Goal: Navigation & Orientation: Understand site structure

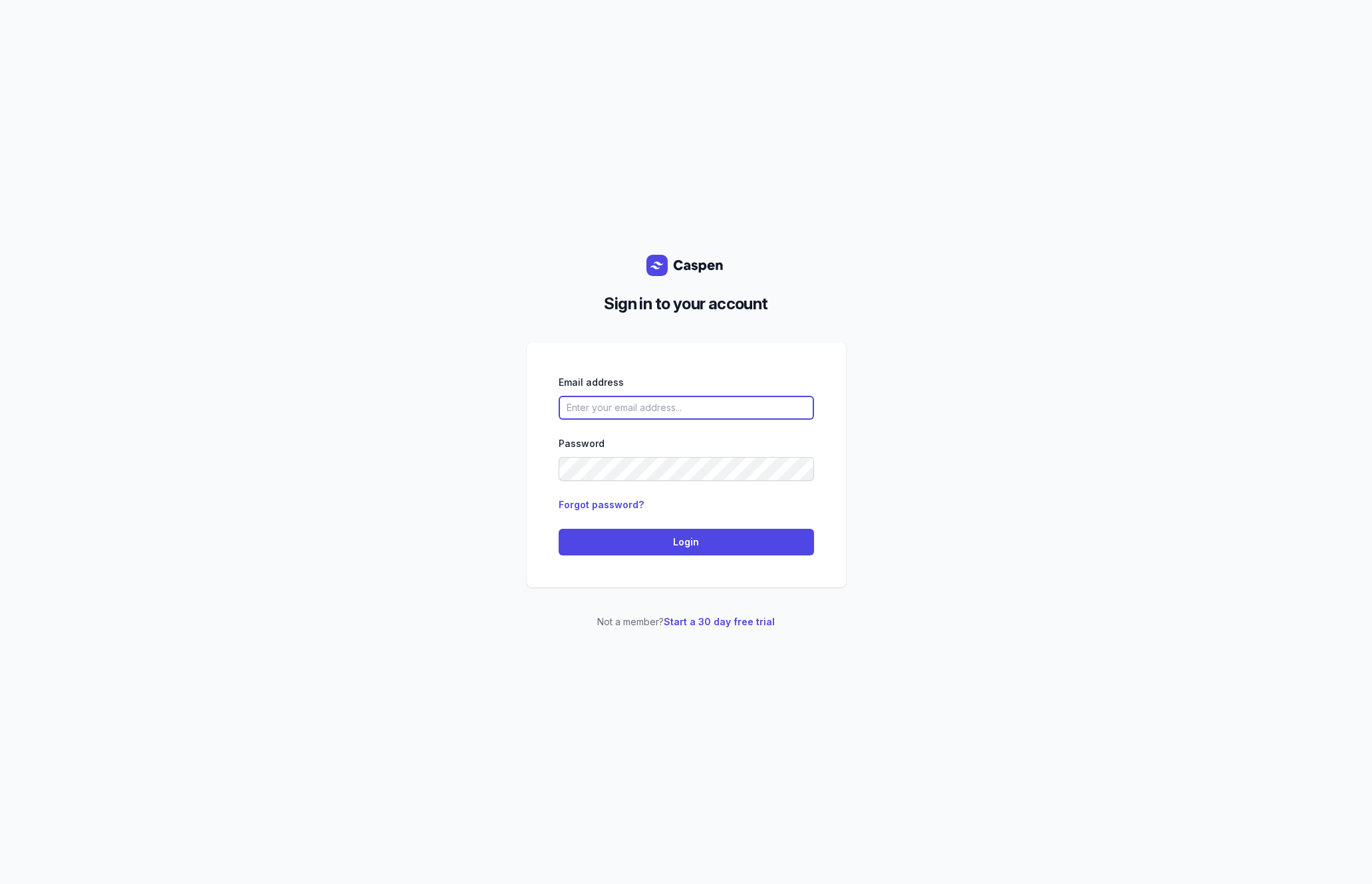
click at [758, 409] on input "email" at bounding box center [686, 407] width 255 height 24
type input "[PERSON_NAME][EMAIL_ADDRESS][DOMAIN_NAME][PERSON_NAME]"
click at [686, 545] on span "Login" at bounding box center [686, 542] width 239 height 16
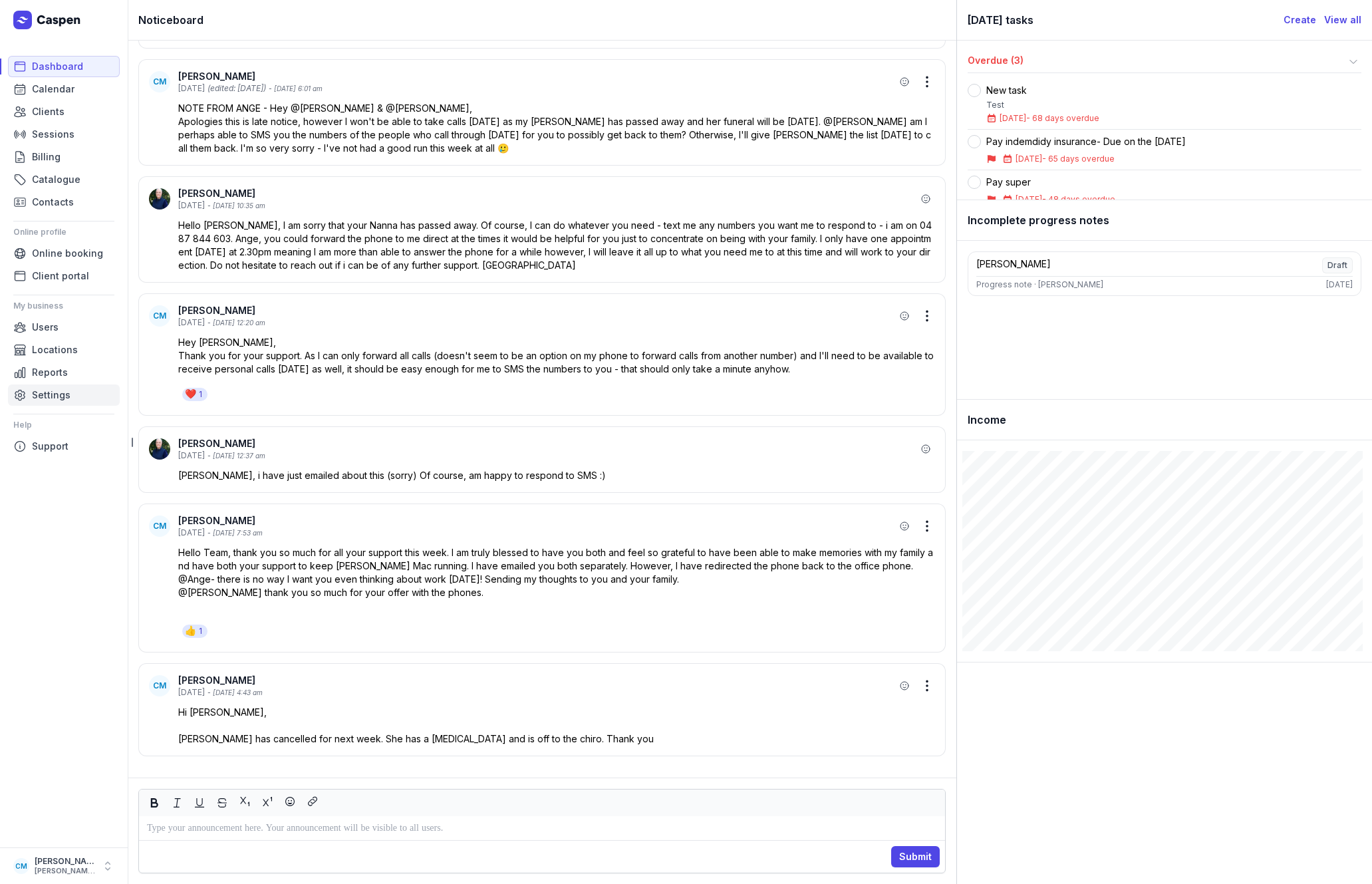
click at [53, 393] on span "Settings" at bounding box center [51, 395] width 38 height 16
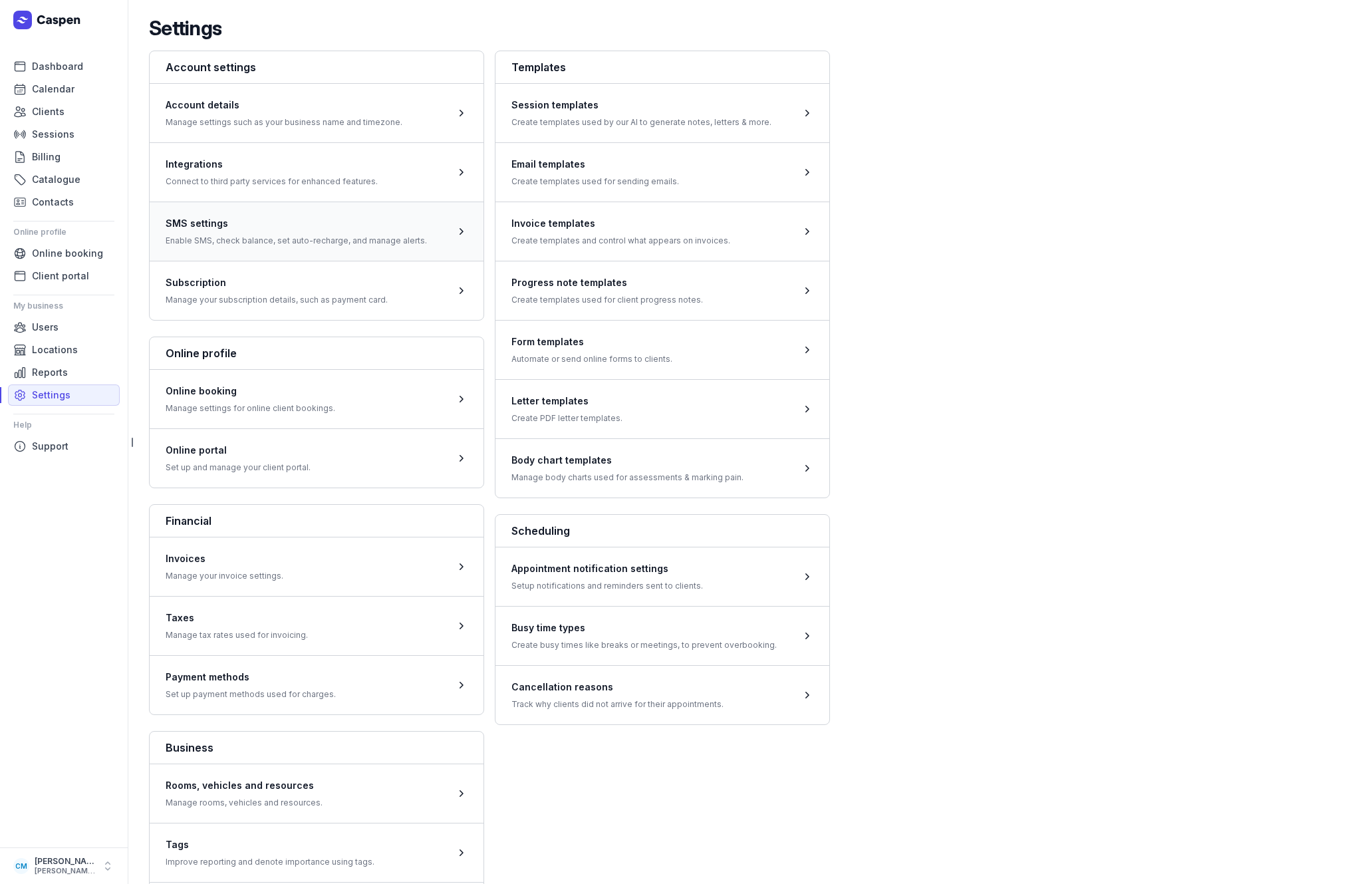
click at [350, 235] on span at bounding box center [316, 231] width 334 height 59
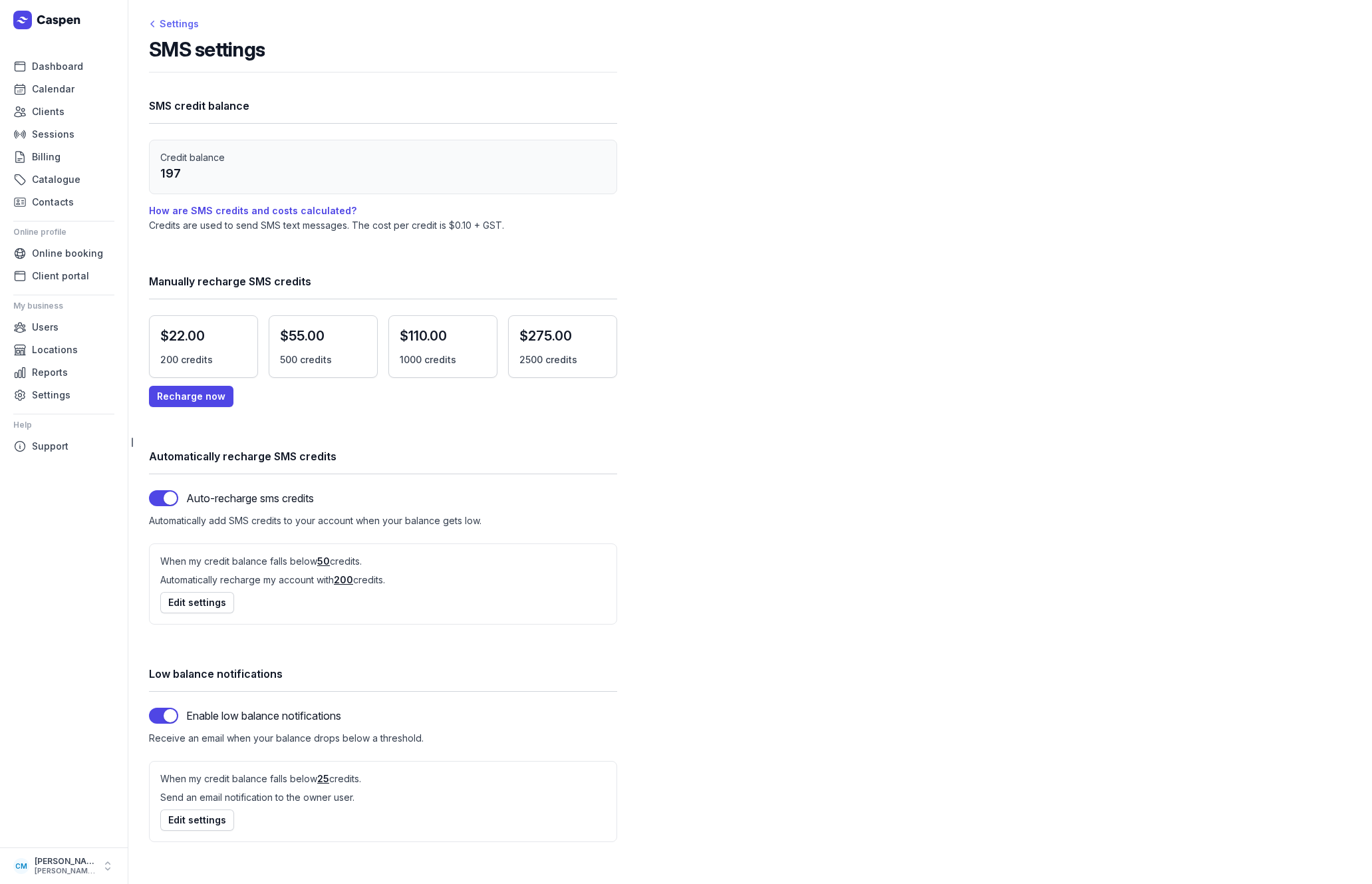
click at [170, 23] on div "Settings" at bounding box center [173, 24] width 50 height 16
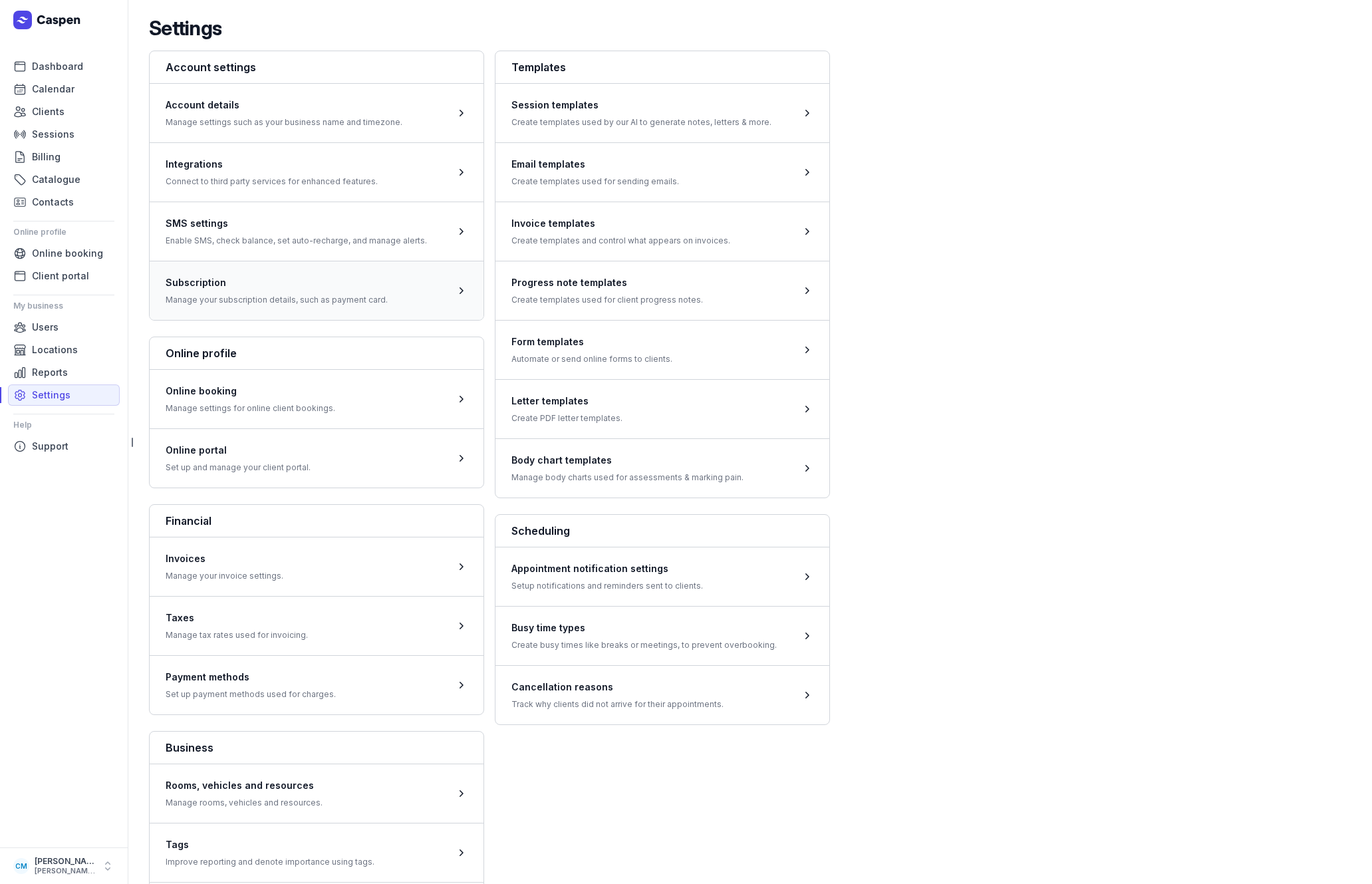
click at [294, 290] on span at bounding box center [316, 290] width 334 height 59
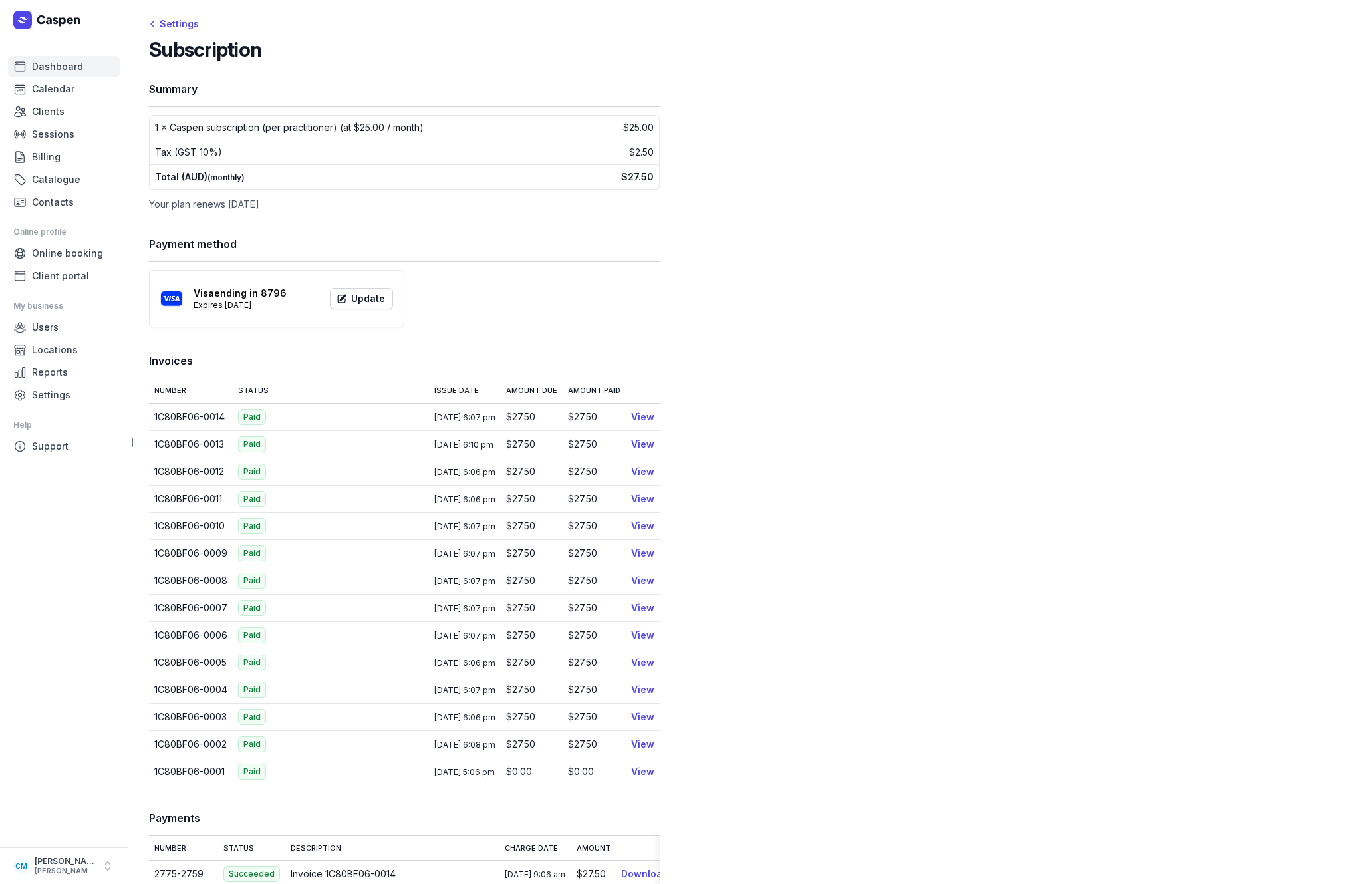
click at [48, 68] on span "Dashboard" at bounding box center [57, 66] width 51 height 16
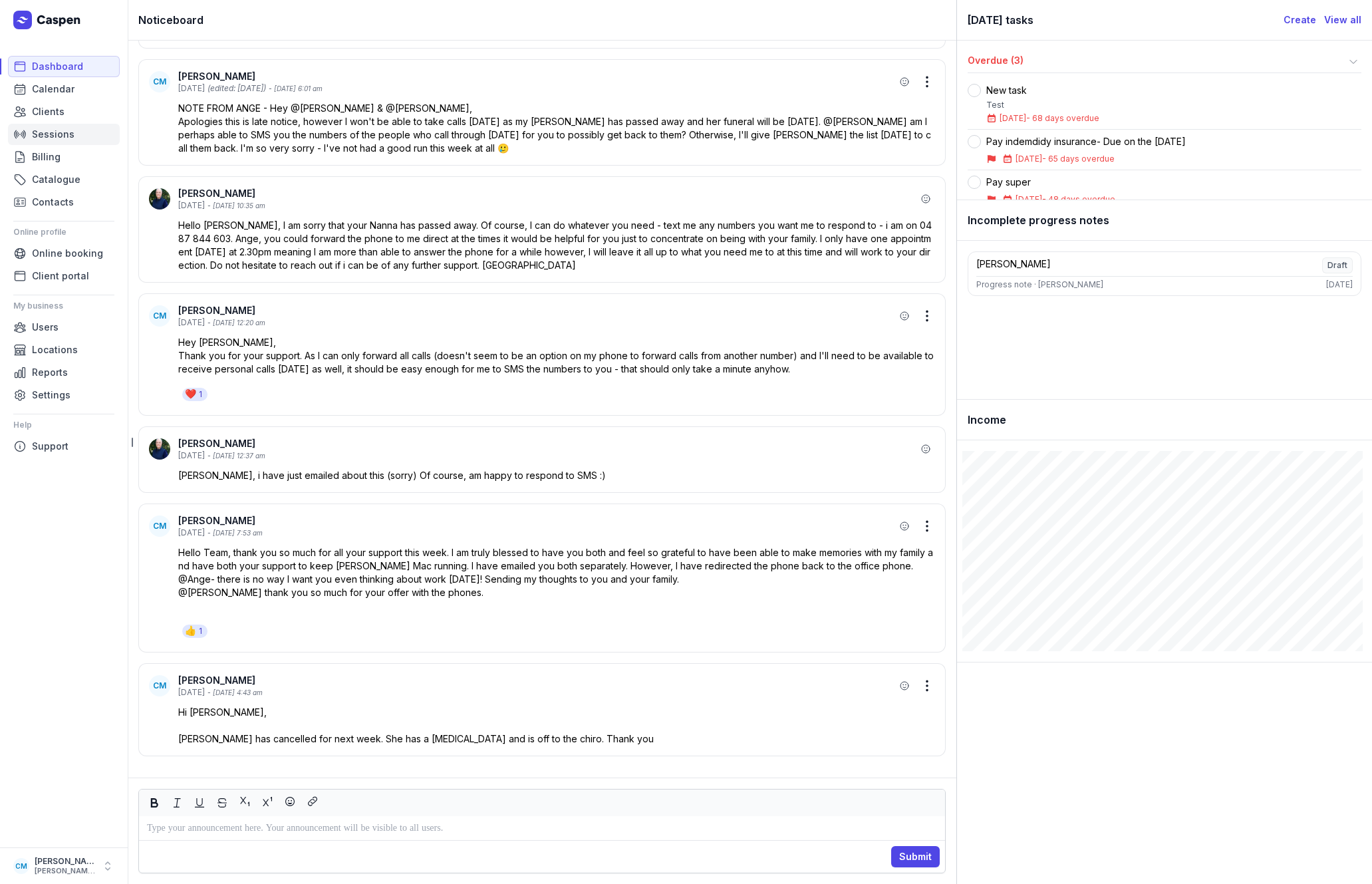
click at [64, 133] on span "Sessions" at bounding box center [53, 134] width 43 height 16
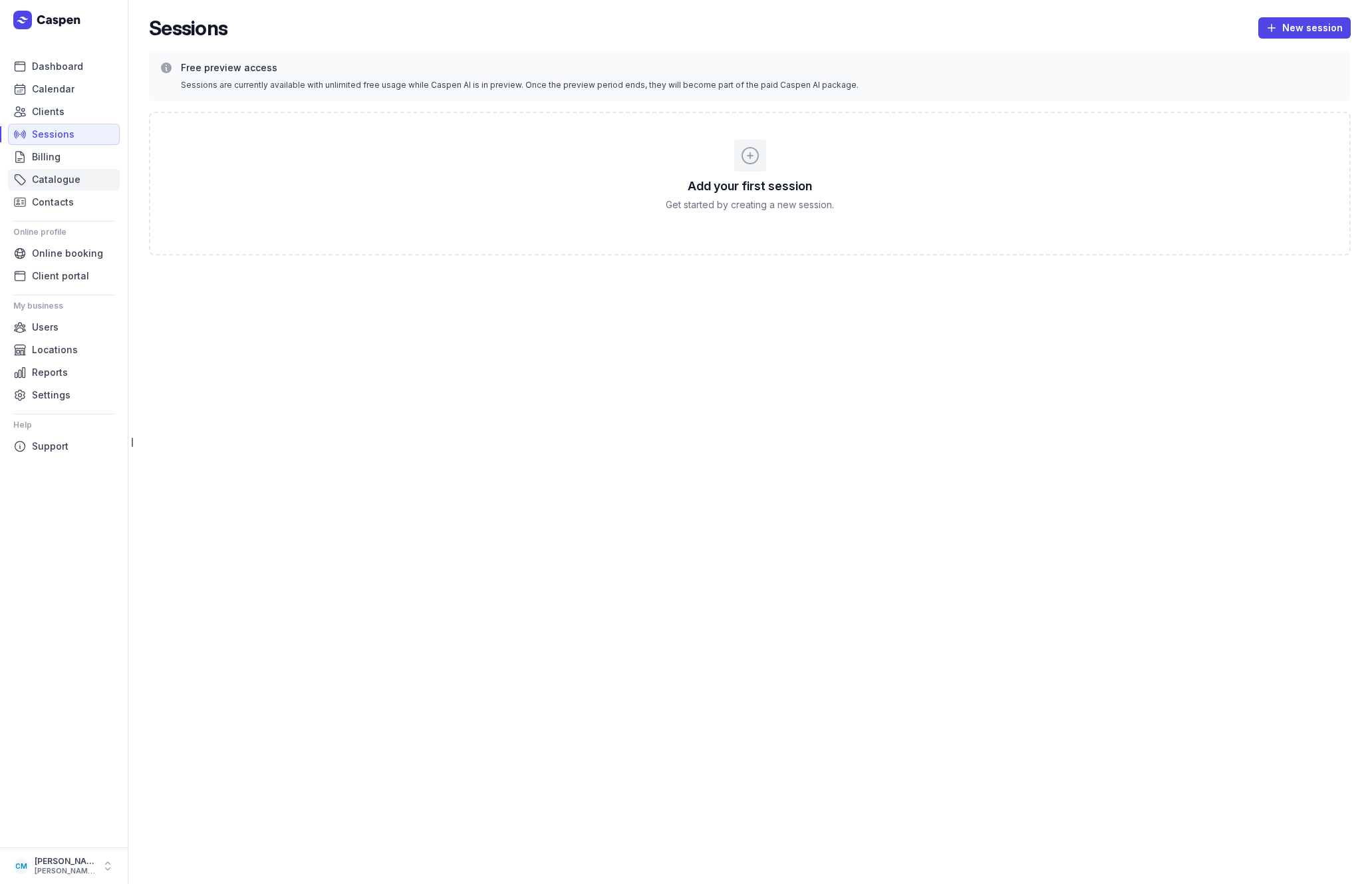
click at [60, 175] on span "Catalogue" at bounding box center [57, 180] width 49 height 16
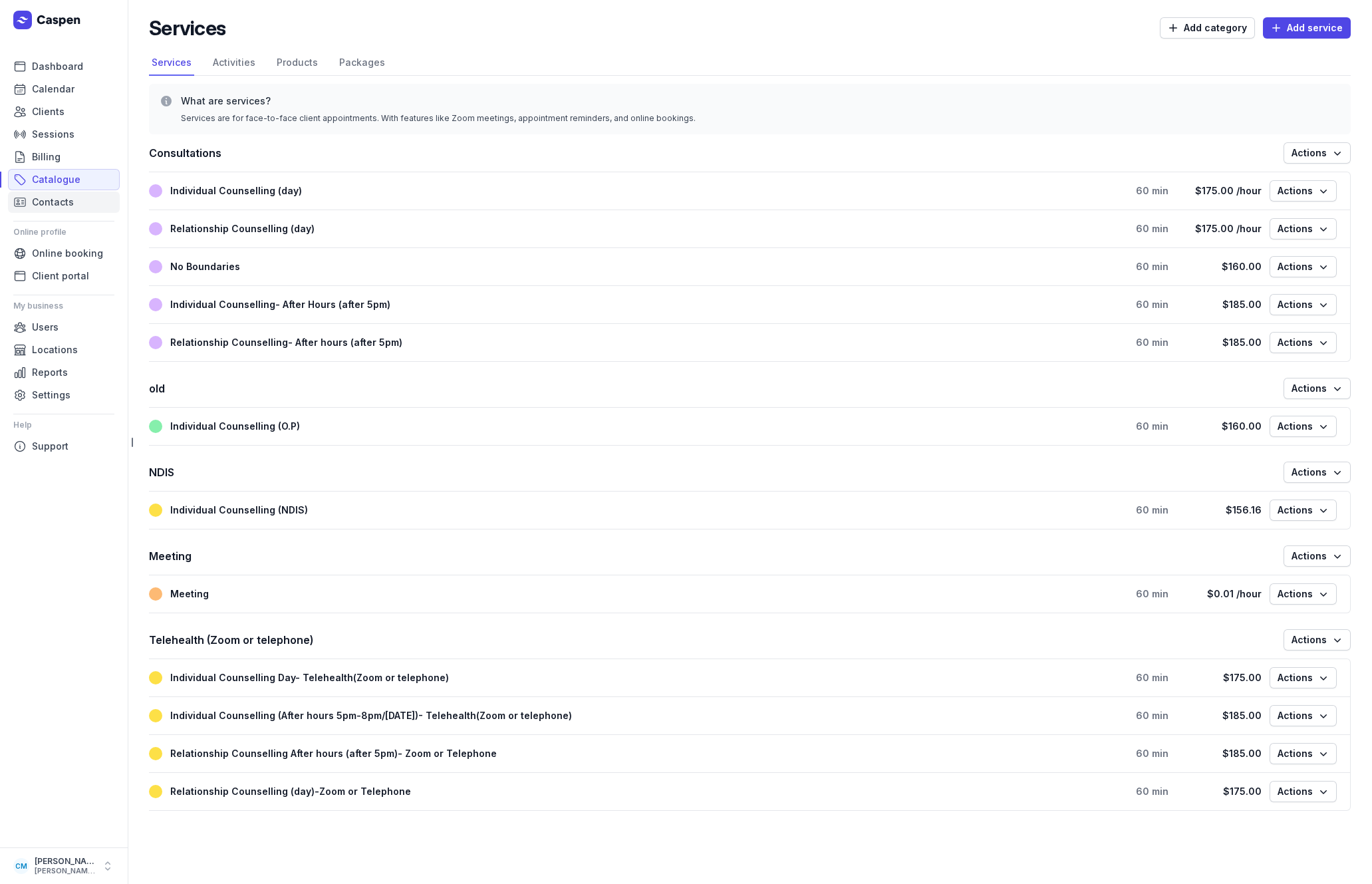
click at [60, 198] on span "Contacts" at bounding box center [53, 202] width 42 height 16
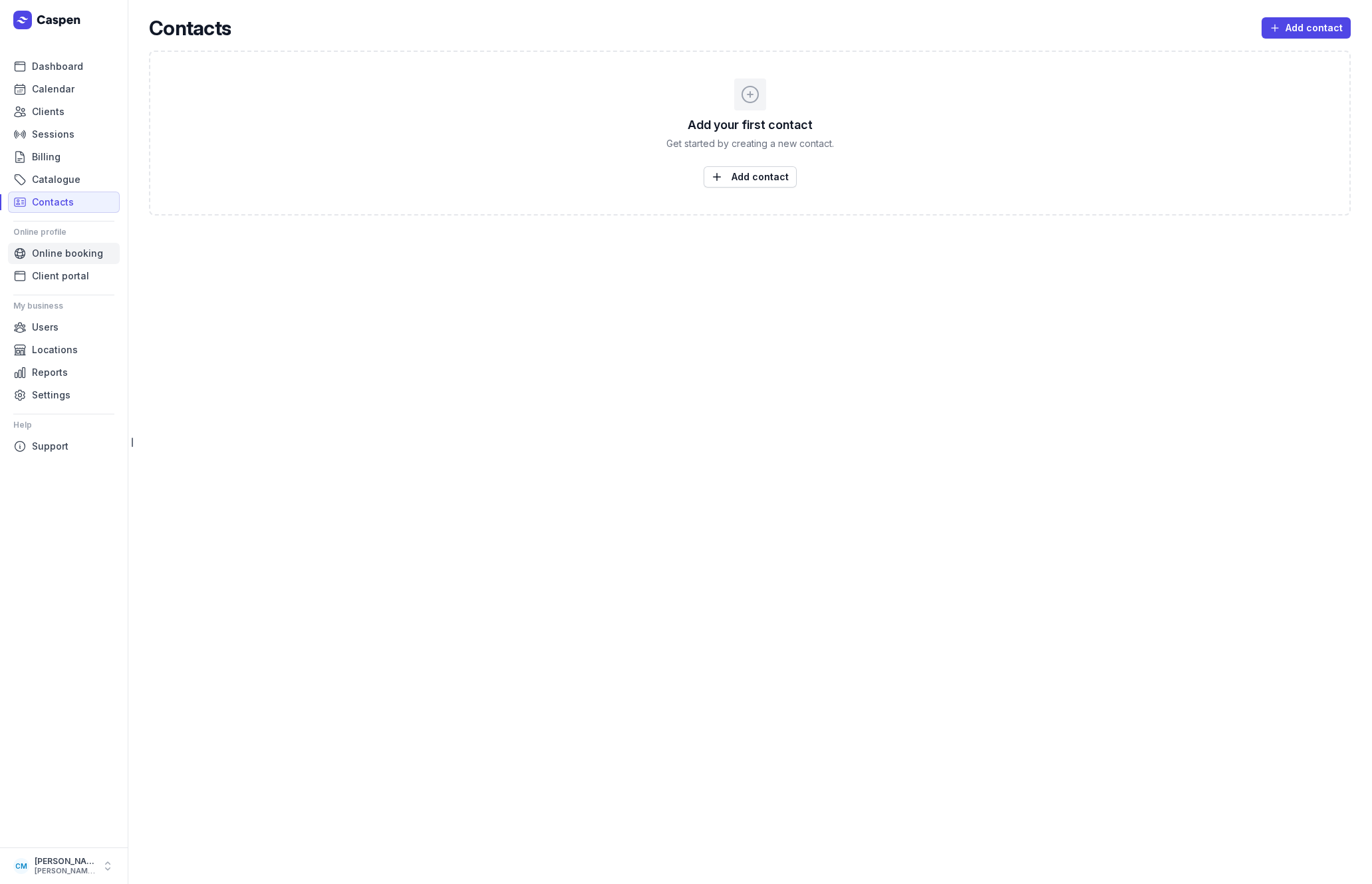
click at [51, 257] on span "Online booking" at bounding box center [67, 253] width 71 height 16
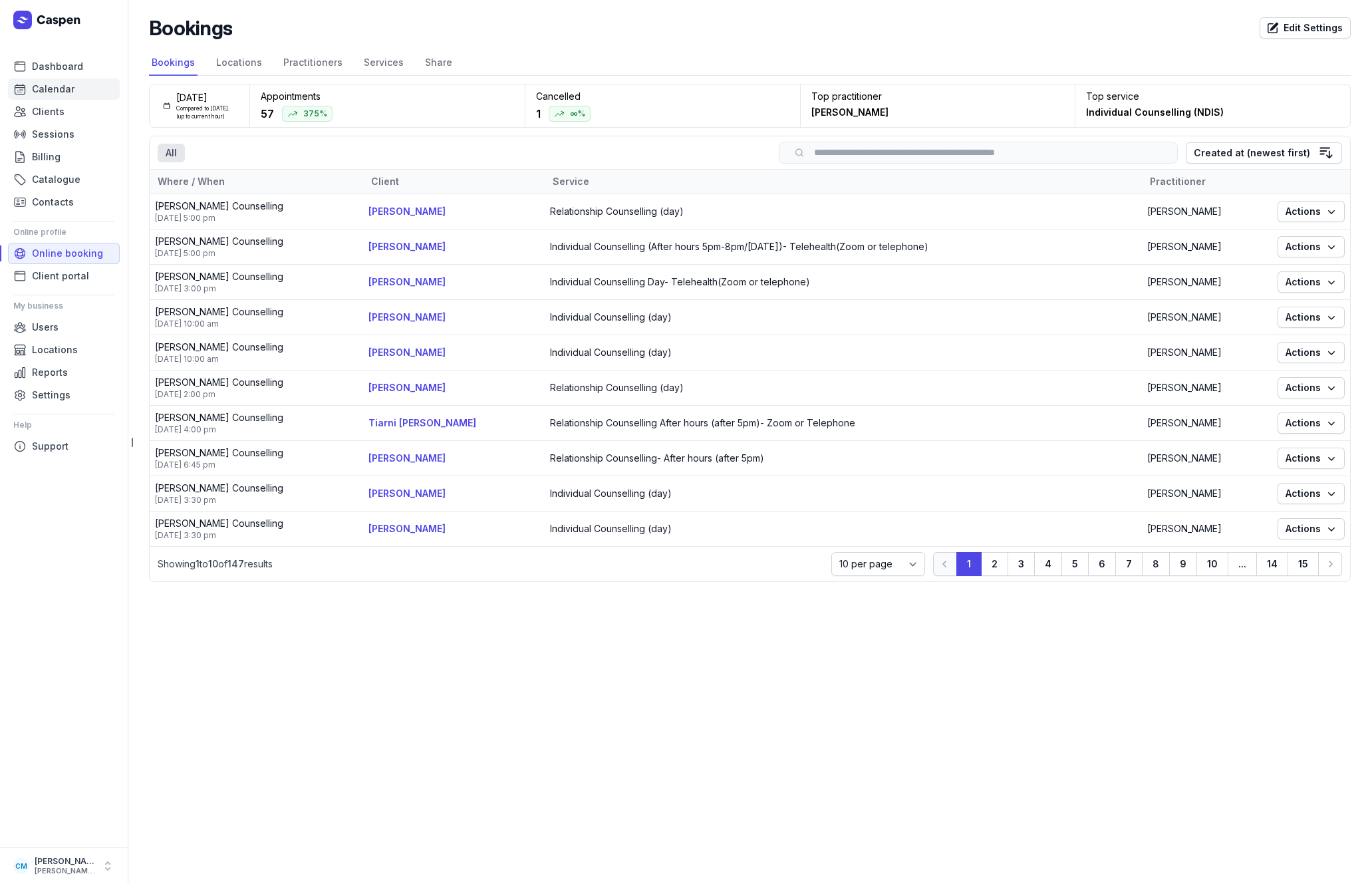
click at [57, 92] on span "Calendar" at bounding box center [53, 89] width 43 height 16
select select "week"
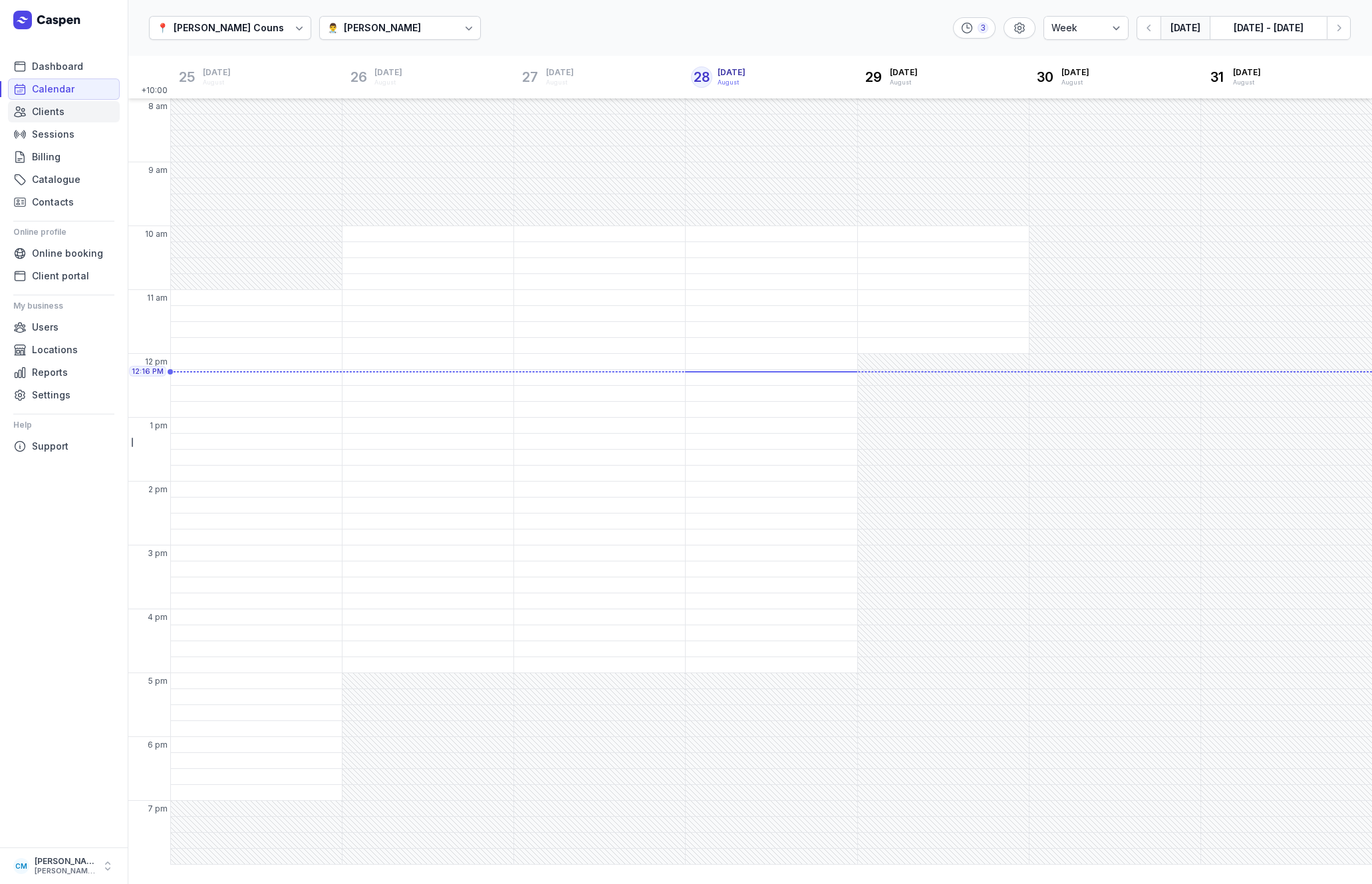
click at [53, 115] on span "Clients" at bounding box center [48, 112] width 33 height 16
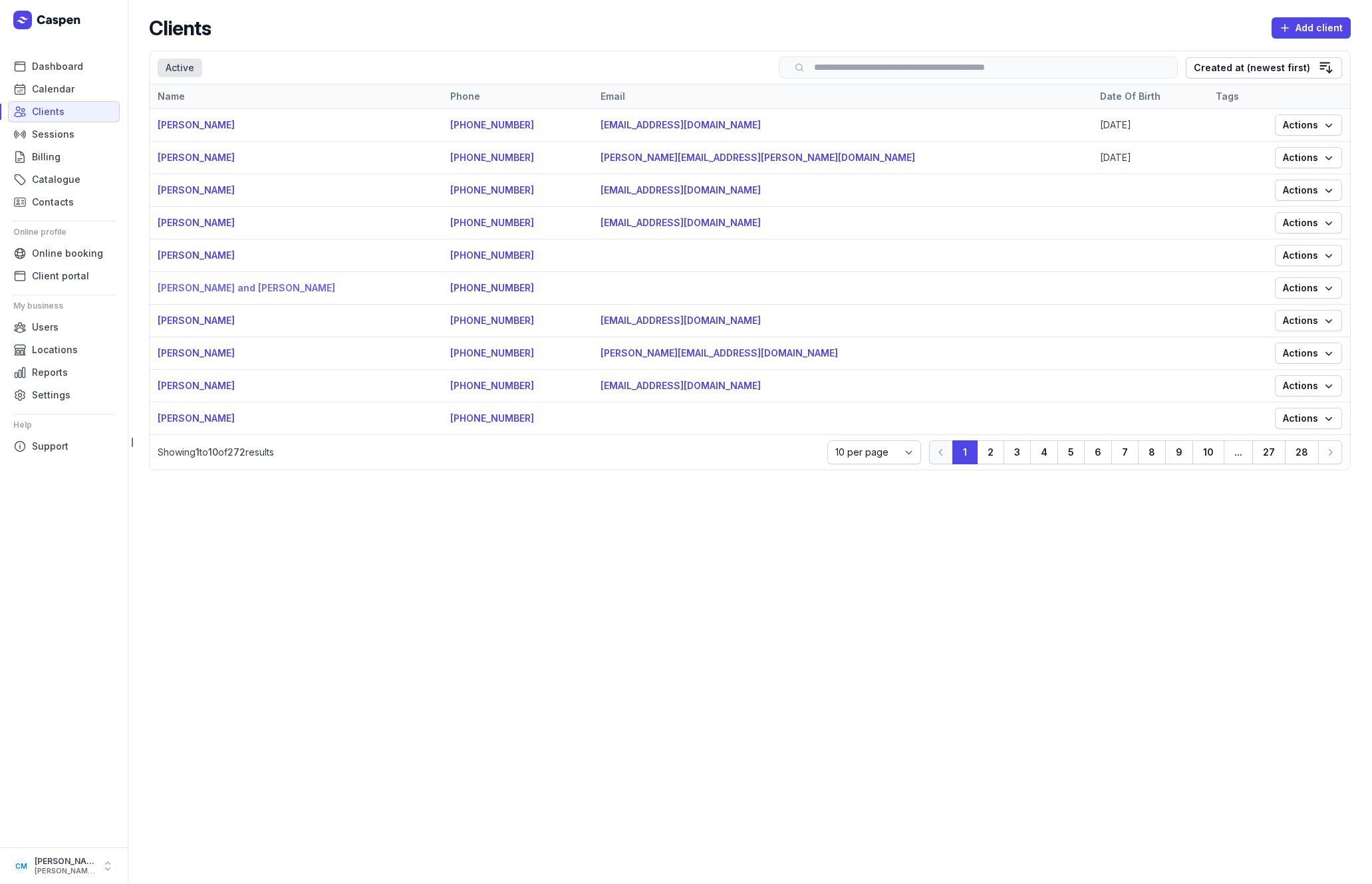
click at [220, 292] on link "[PERSON_NAME] and [PERSON_NAME]" at bounding box center [246, 287] width 177 height 11
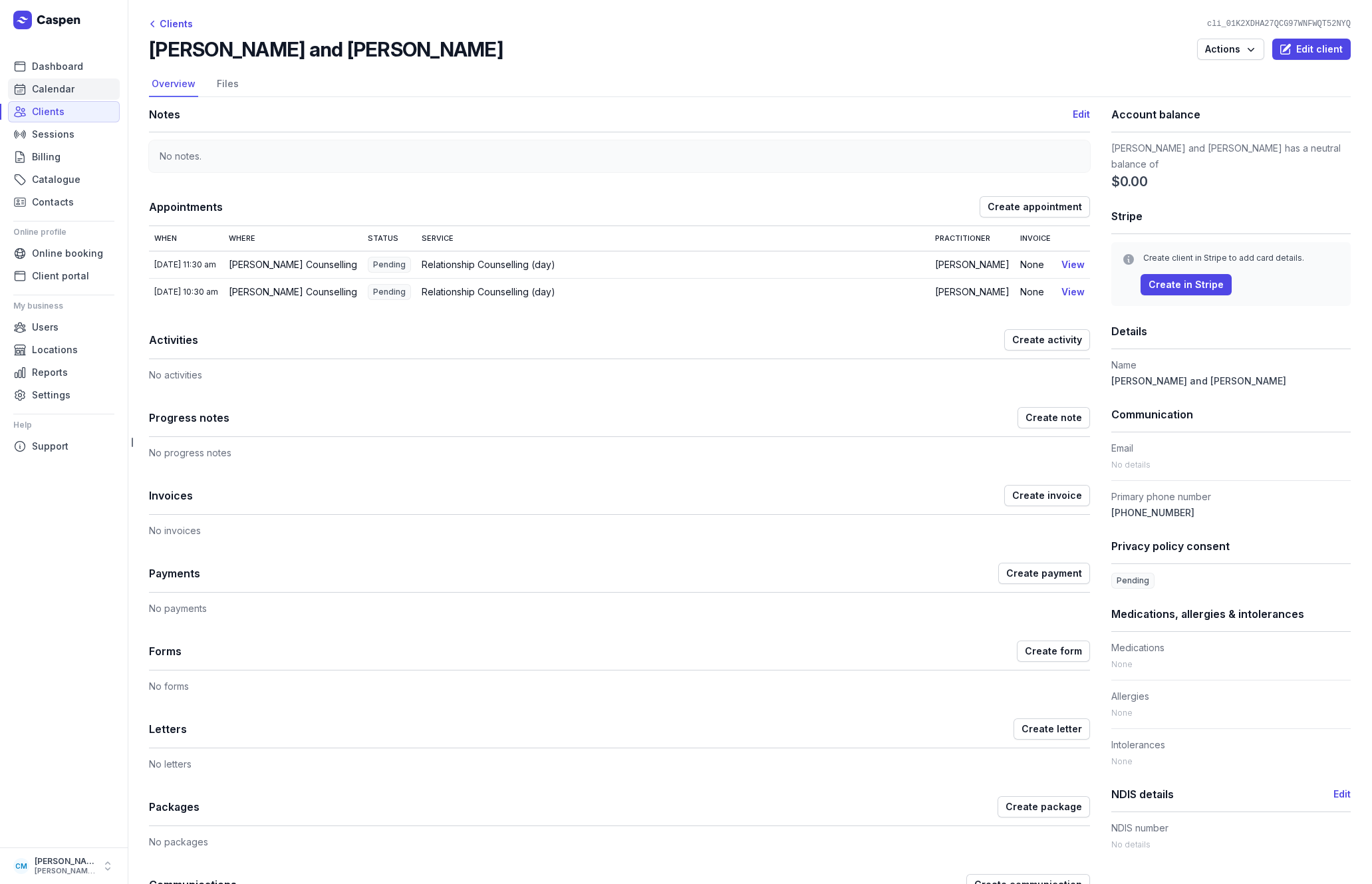
click at [45, 94] on span "Calendar" at bounding box center [53, 89] width 43 height 16
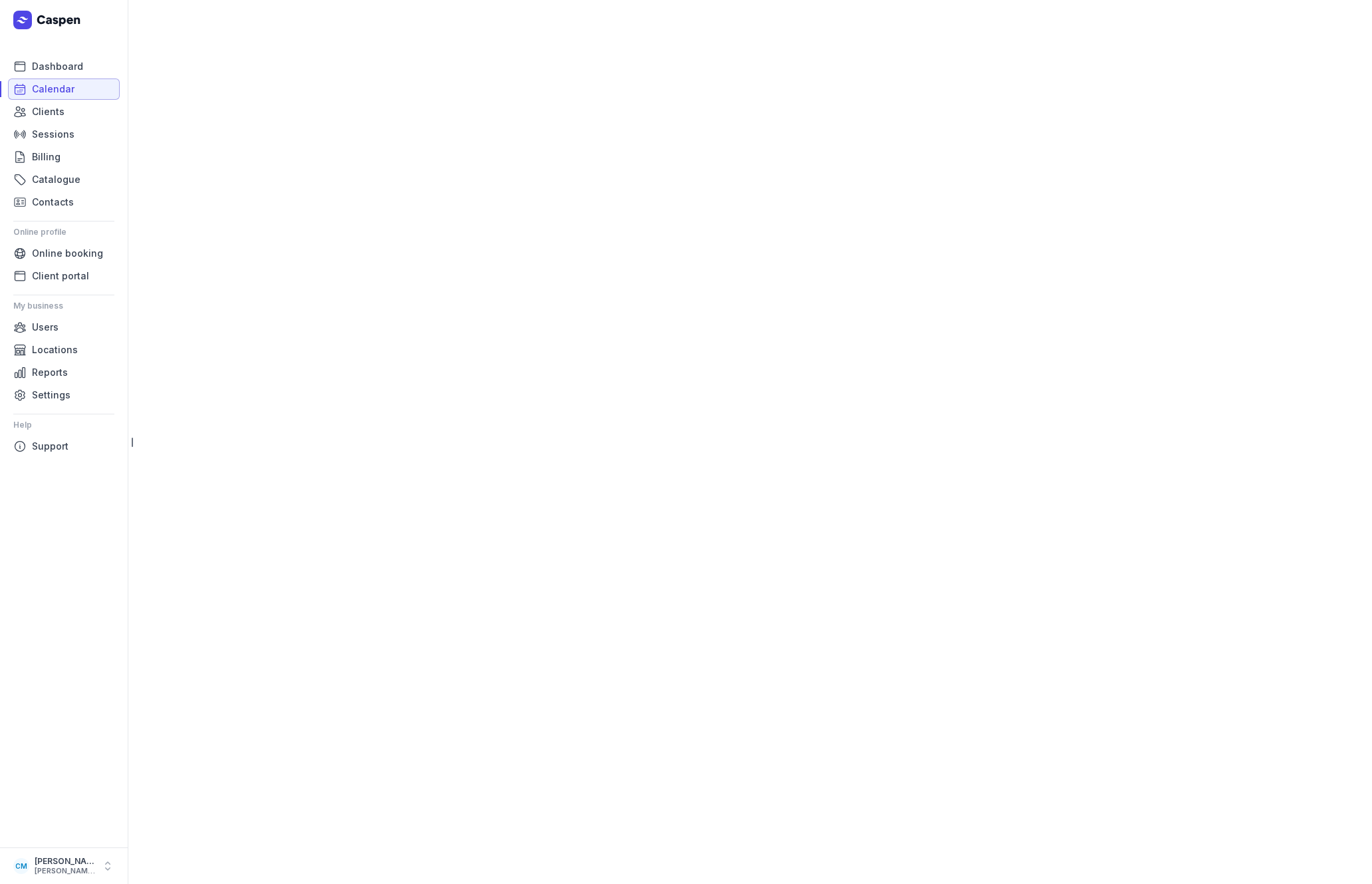
select select "week"
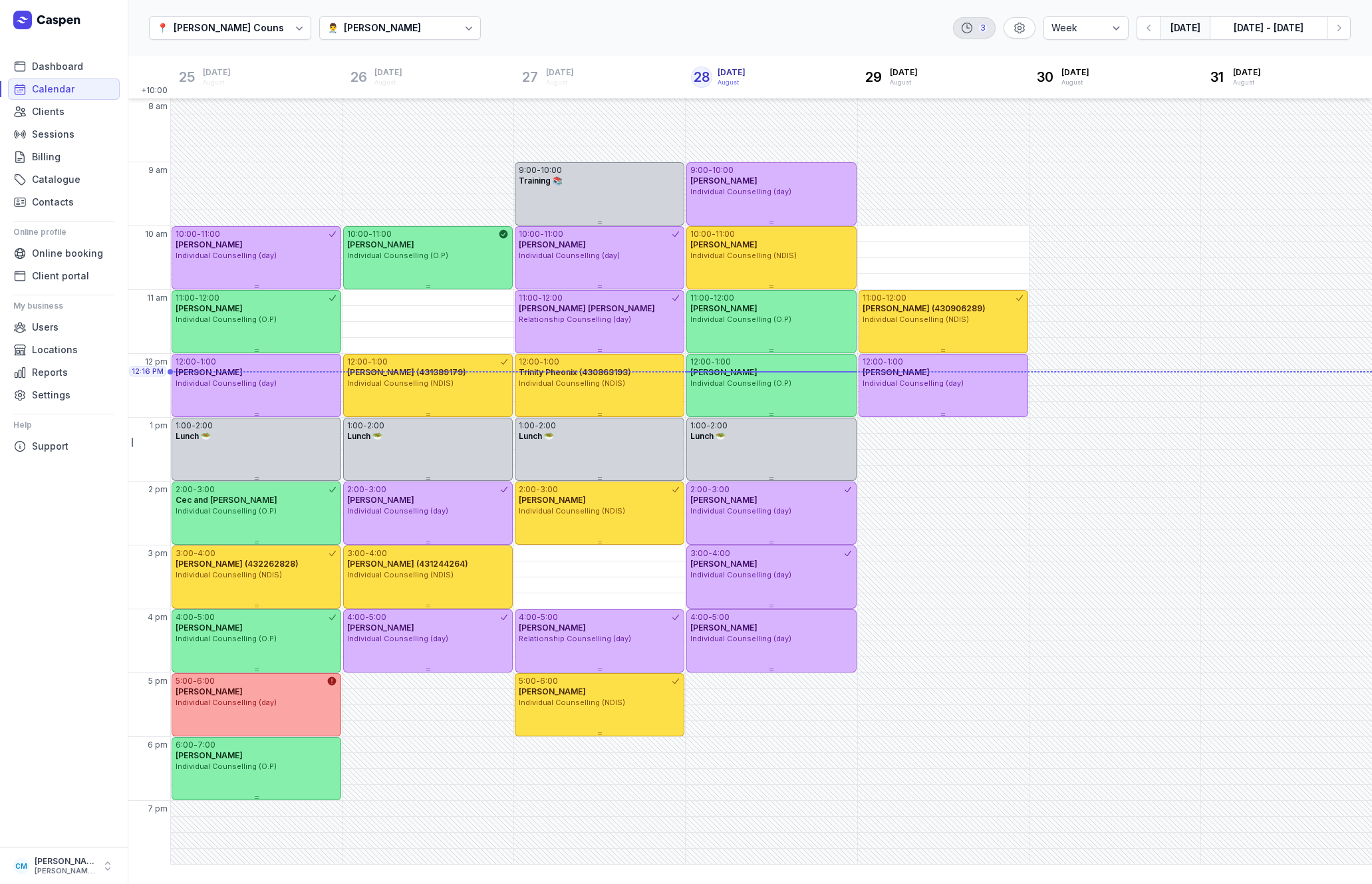
click at [970, 31] on icon at bounding box center [966, 28] width 13 height 13
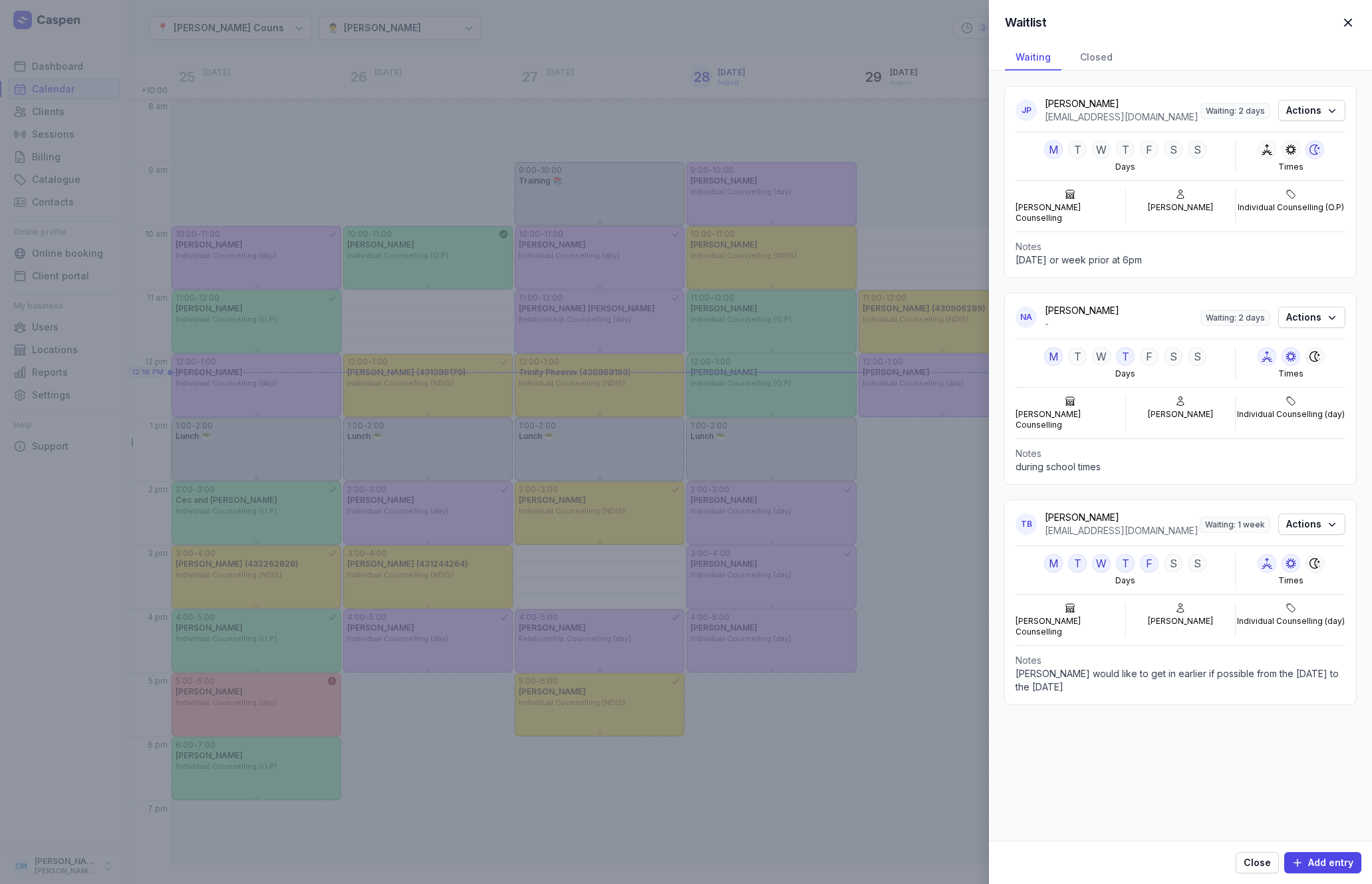
click at [367, 144] on div "Waitlist Close panel Waiting Closed JP [PERSON_NAME] [EMAIL_ADDRESS][DOMAIN_NAM…" at bounding box center [686, 442] width 1372 height 884
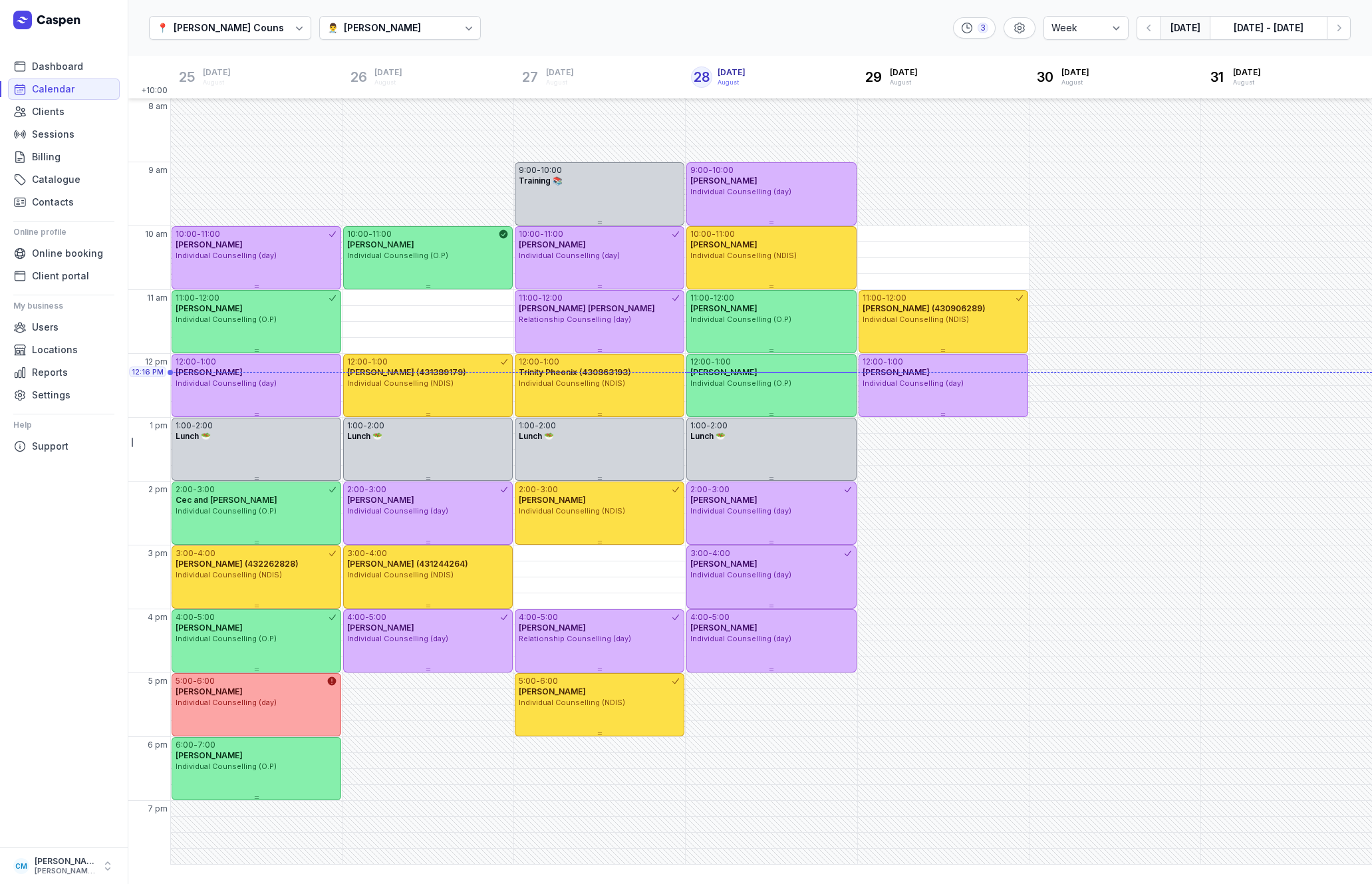
click at [471, 28] on icon at bounding box center [468, 28] width 13 height 13
click at [437, 102] on div "👨‍⚕️ [PERSON_NAME]" at bounding box center [402, 102] width 158 height 24
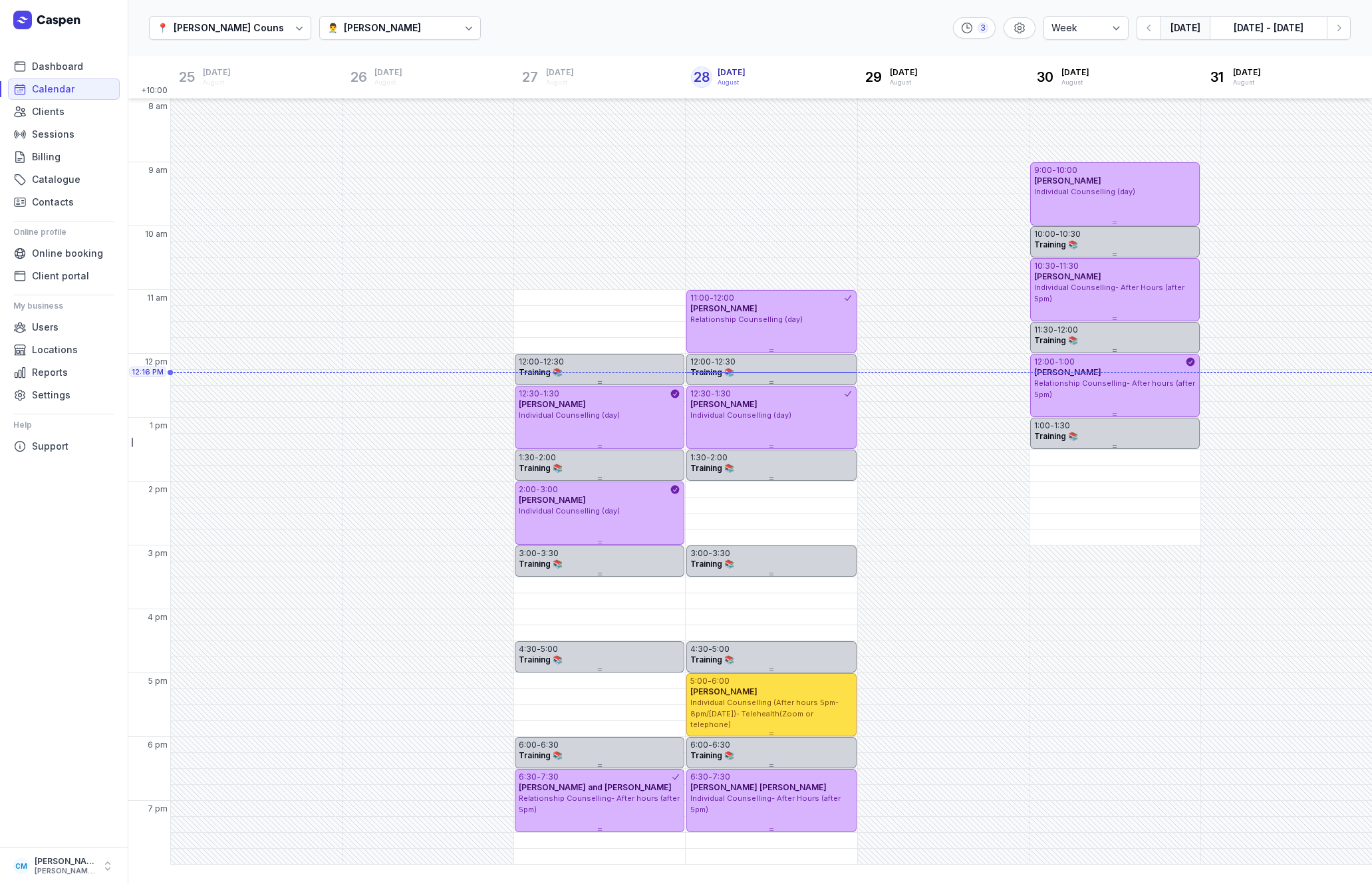
click at [422, 22] on div "👨‍⚕️ [PERSON_NAME]" at bounding box center [400, 28] width 162 height 24
click at [381, 121] on div "[PERSON_NAME]" at bounding box center [371, 126] width 77 height 13
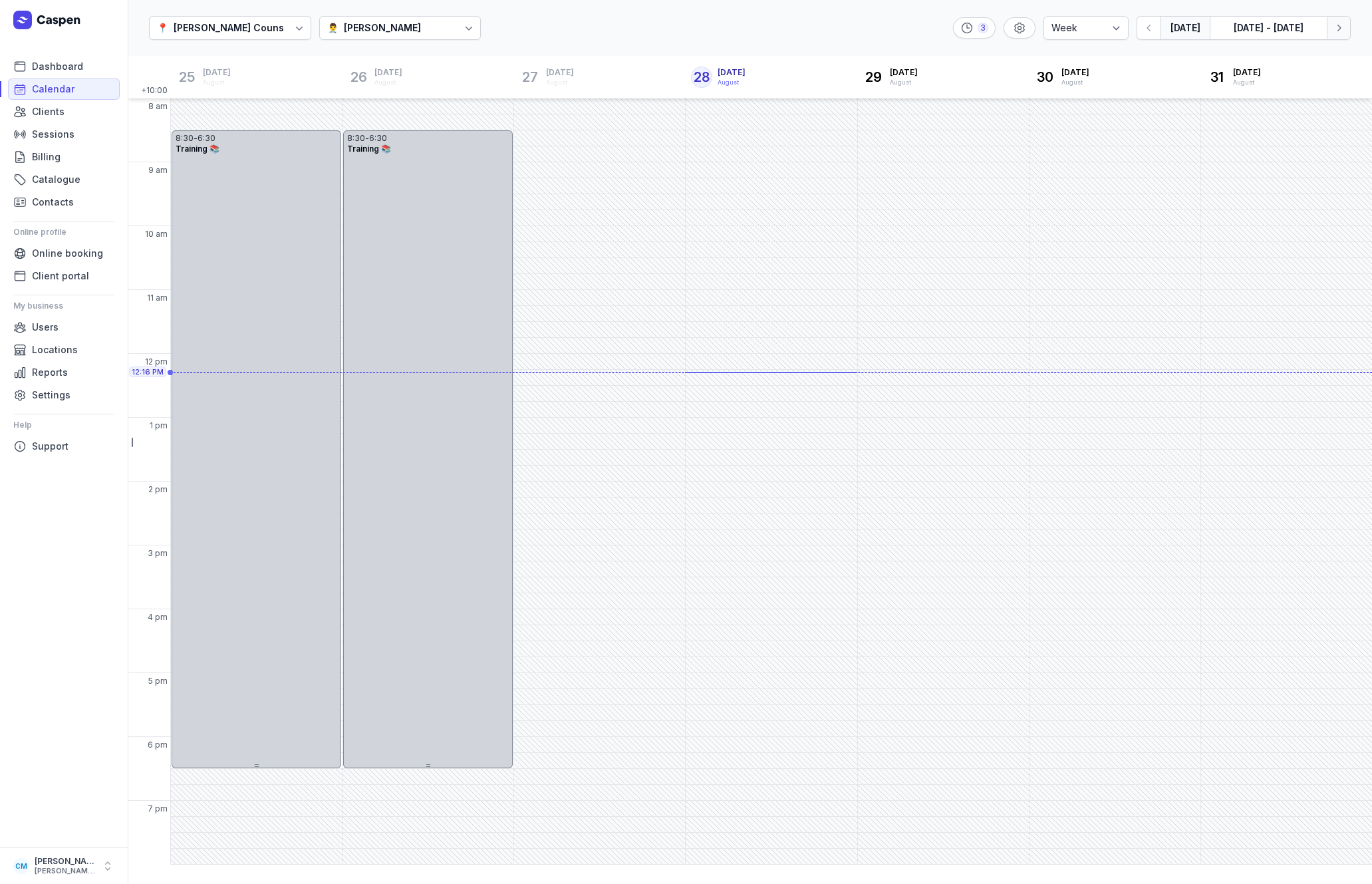
click at [1336, 32] on icon "button" at bounding box center [1338, 28] width 13 height 13
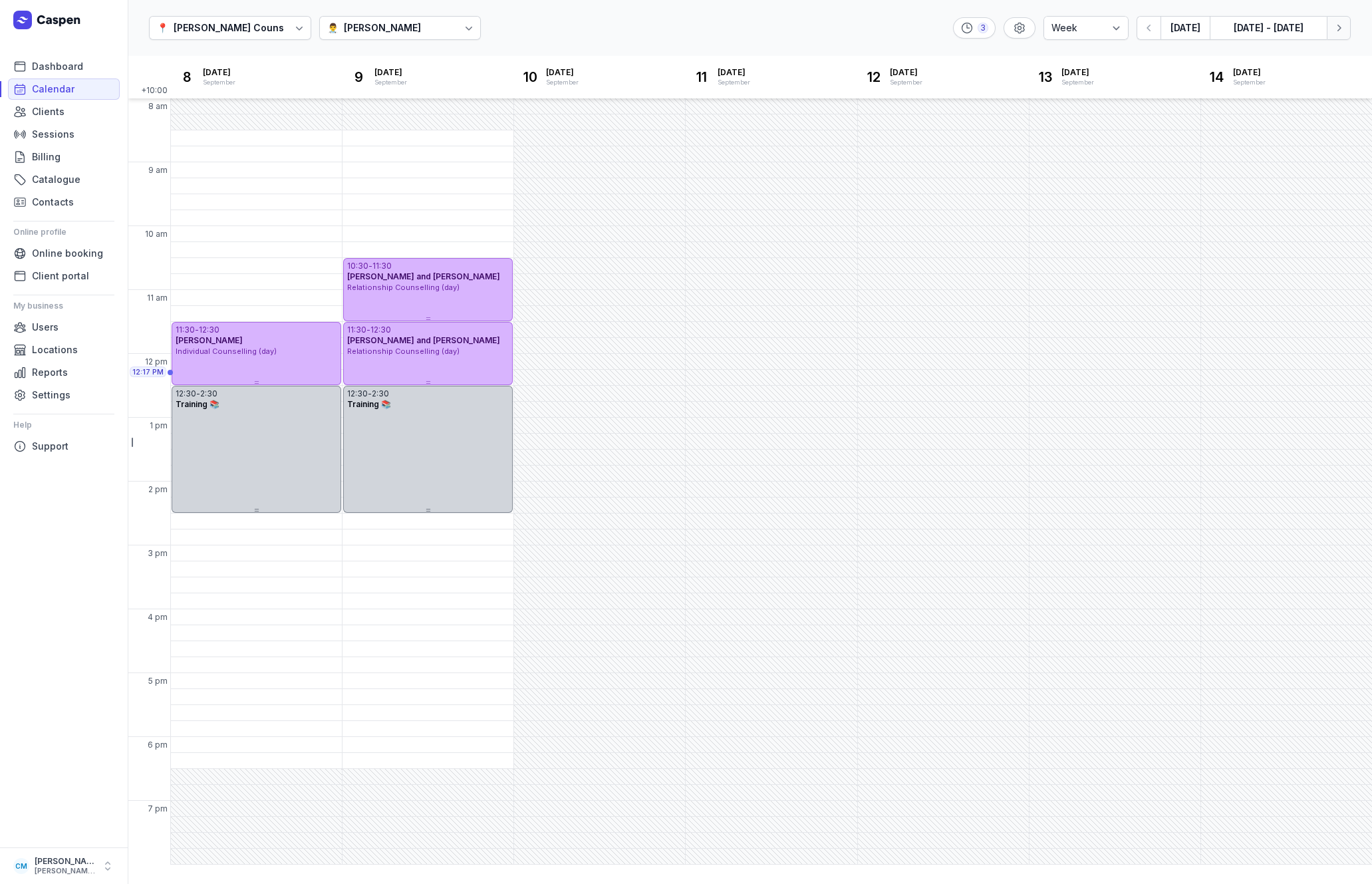
click at [1336, 32] on icon "button" at bounding box center [1338, 28] width 13 height 13
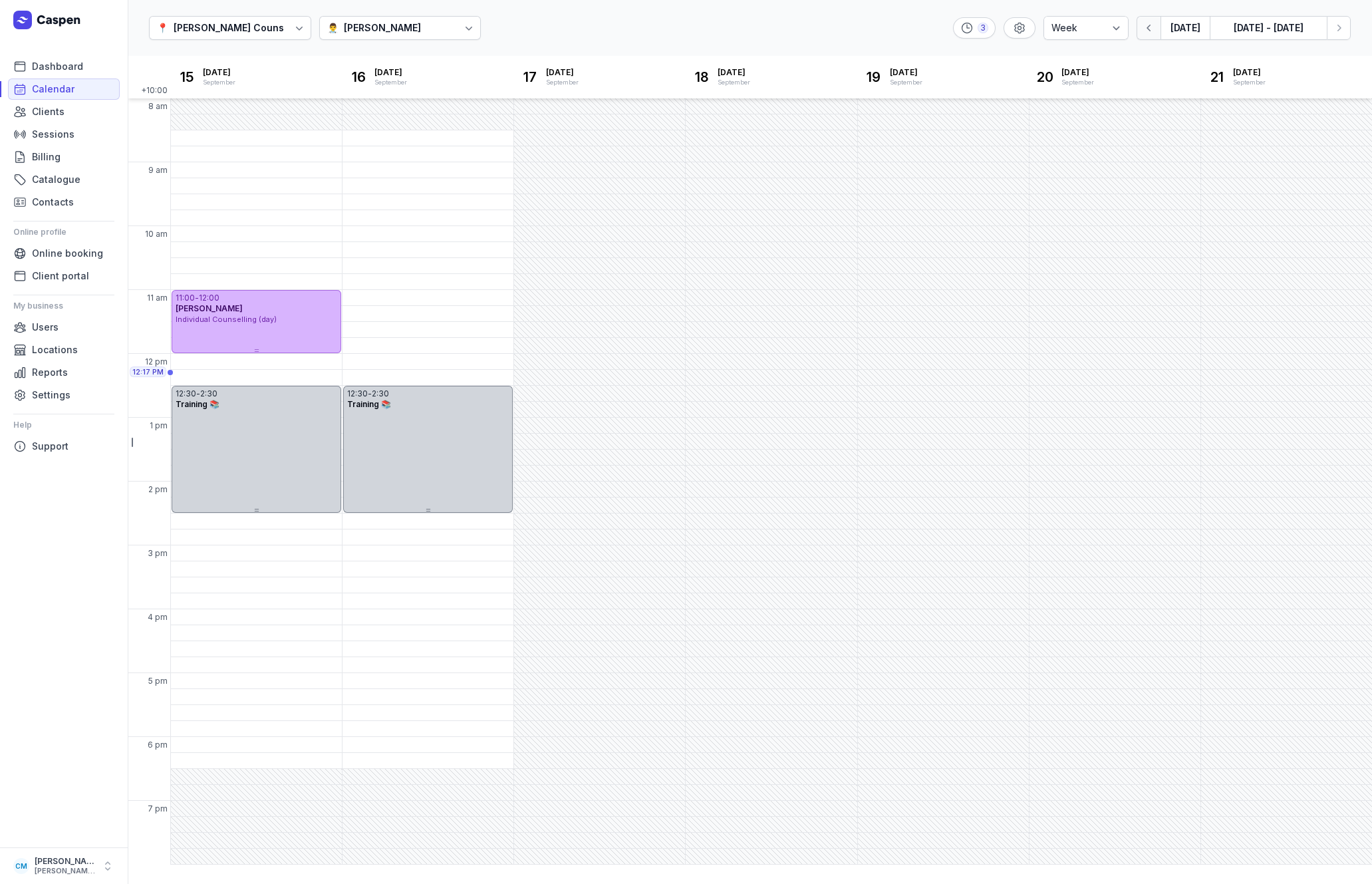
click at [1155, 24] on icon "button" at bounding box center [1148, 28] width 13 height 13
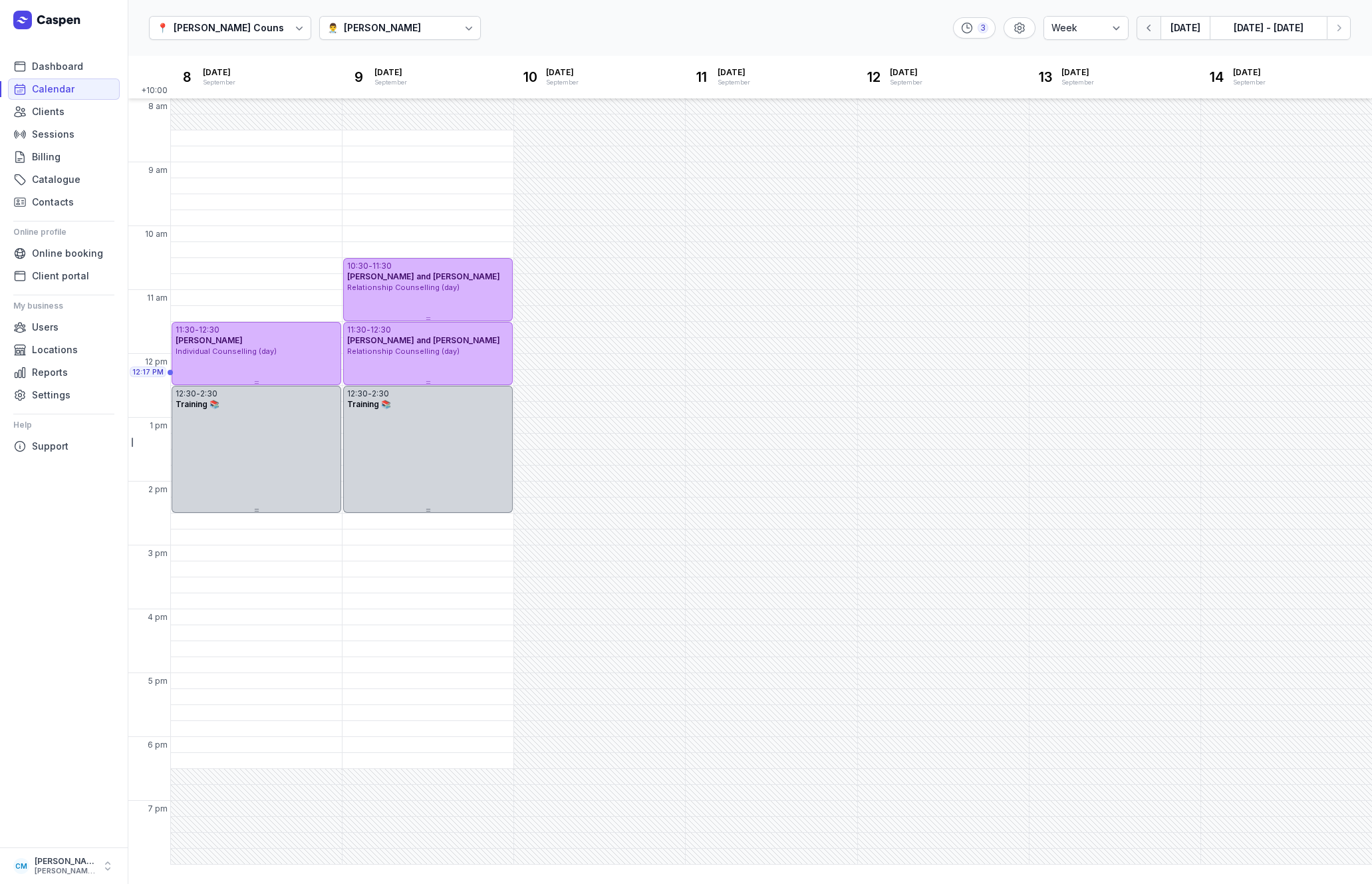
click at [1155, 24] on icon "button" at bounding box center [1148, 28] width 13 height 13
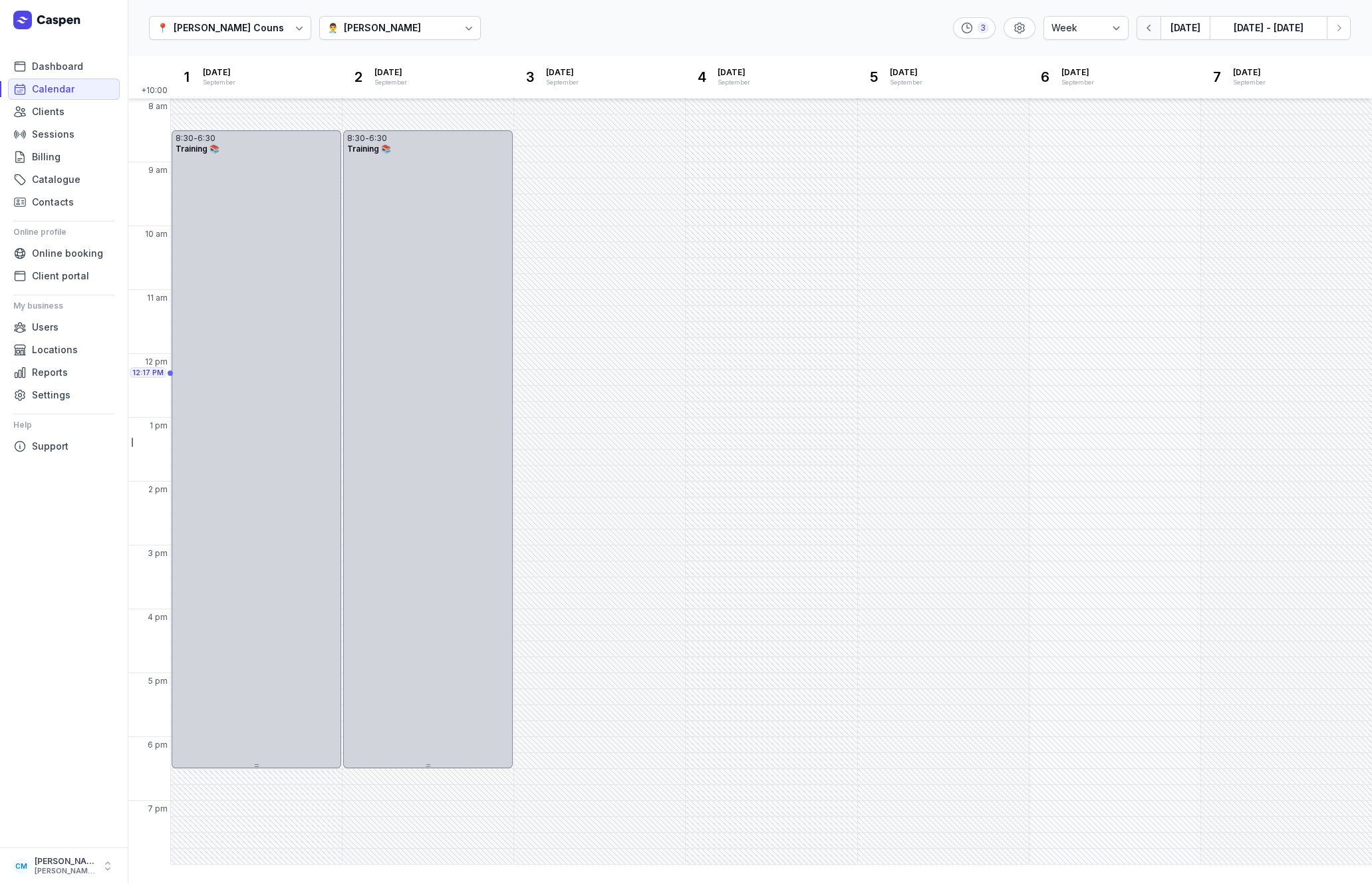
click at [1155, 24] on icon "button" at bounding box center [1148, 28] width 13 height 13
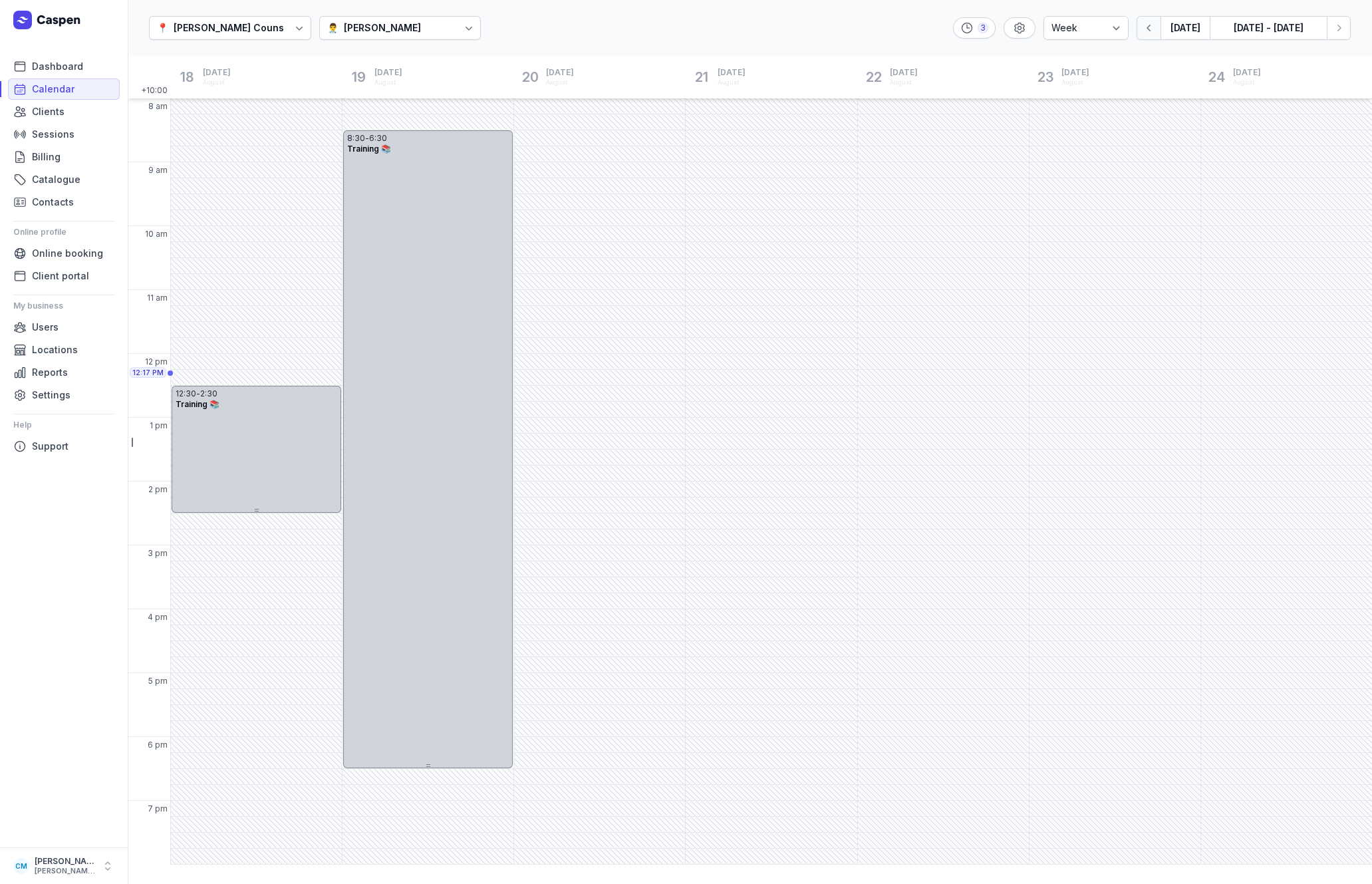
click at [1155, 24] on icon "button" at bounding box center [1148, 28] width 13 height 13
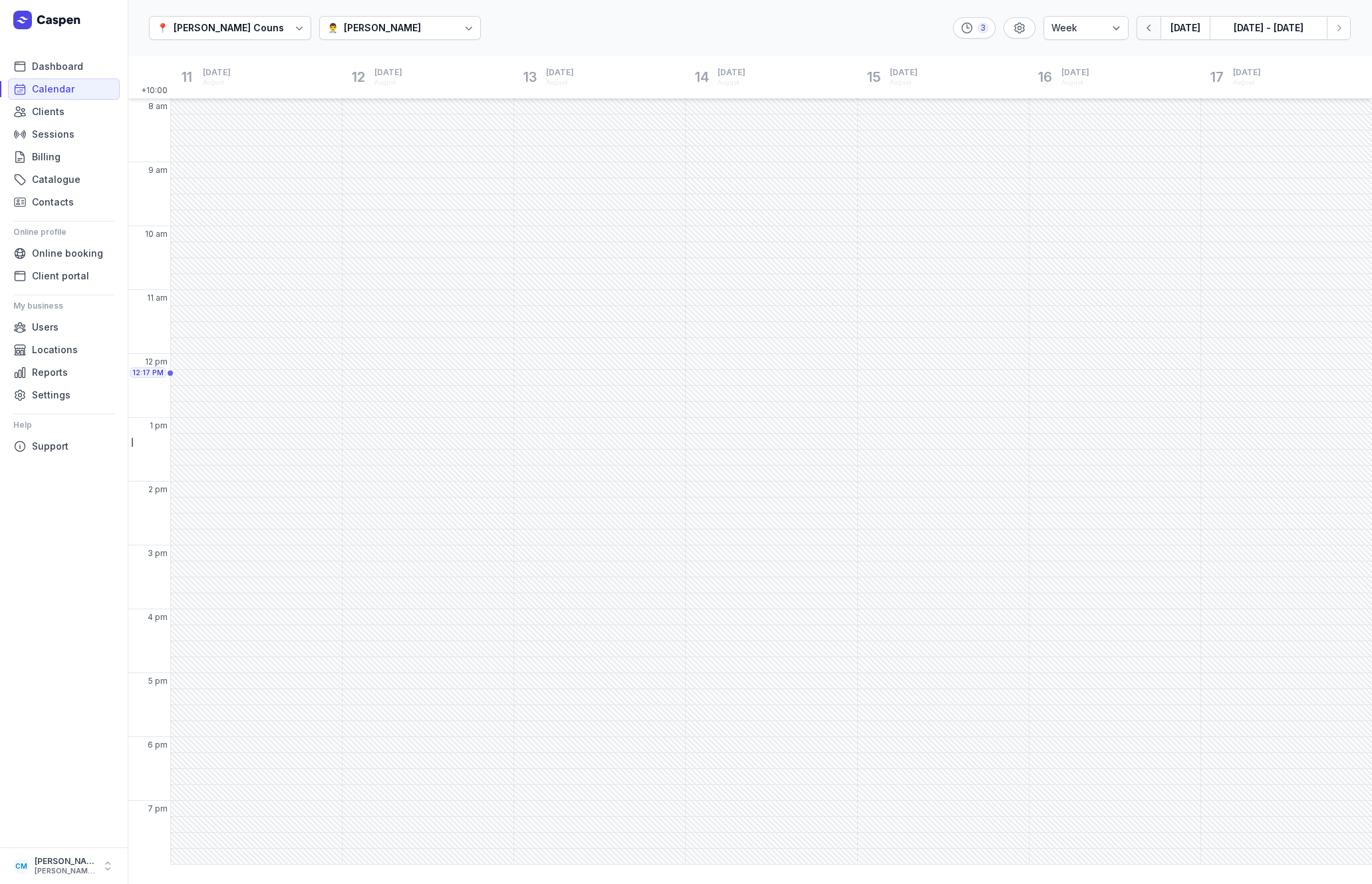
click at [1155, 24] on icon "button" at bounding box center [1148, 28] width 13 height 13
click at [1334, 28] on icon "button" at bounding box center [1338, 28] width 13 height 13
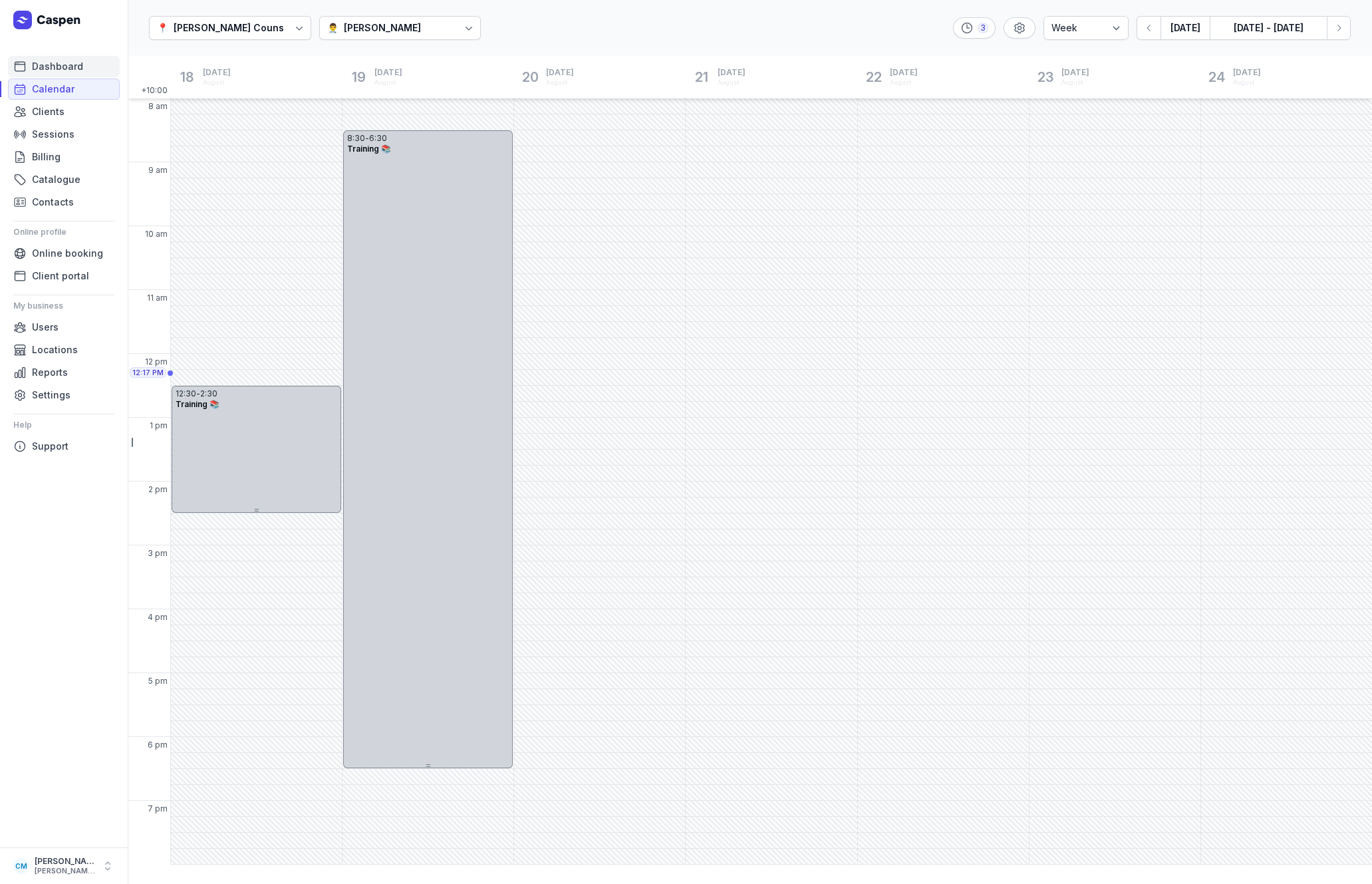
click at [67, 67] on span "Dashboard" at bounding box center [57, 66] width 51 height 16
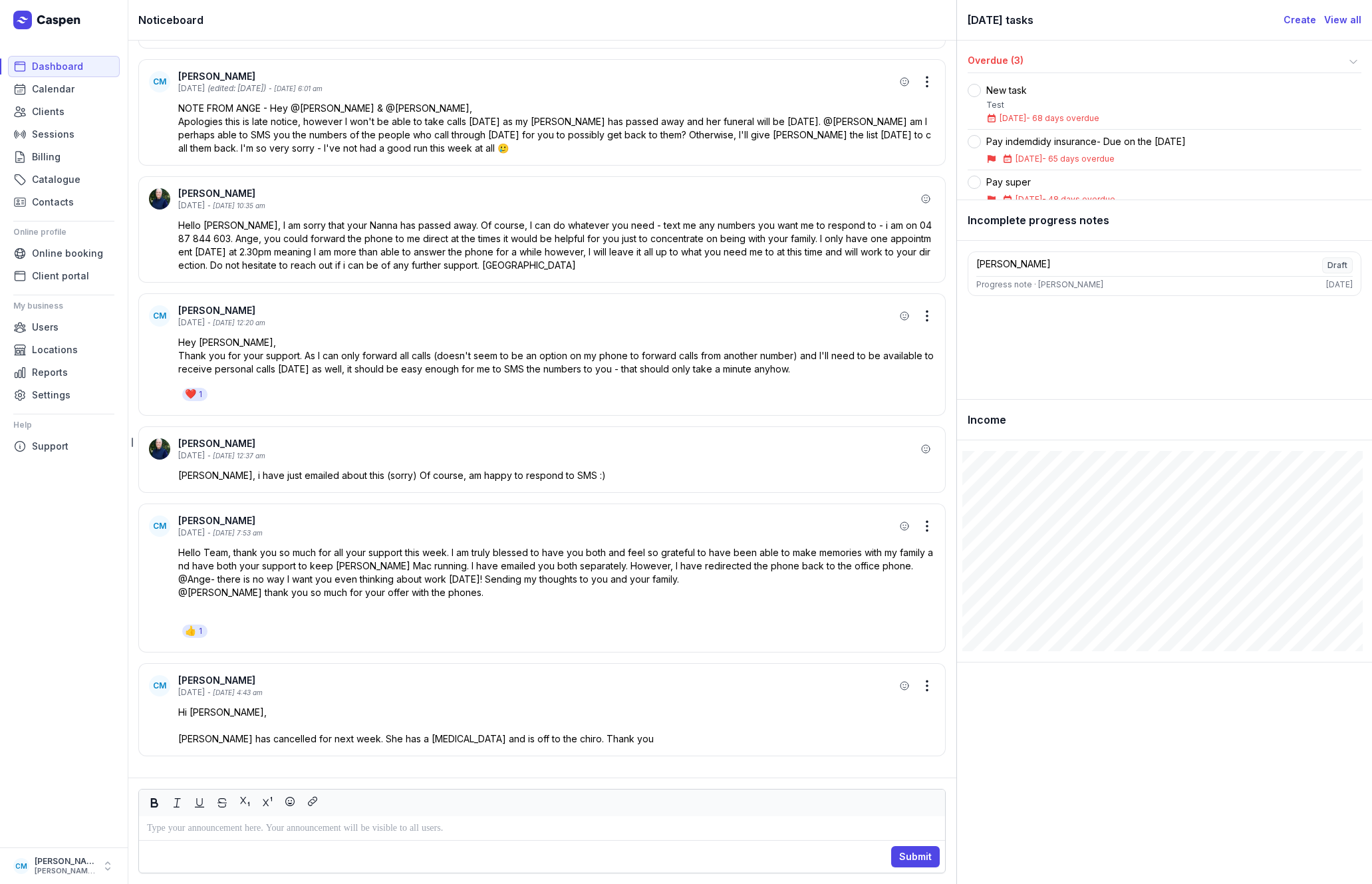
click at [1002, 91] on div "New task" at bounding box center [1043, 90] width 113 height 13
click at [1002, 108] on div "Test" at bounding box center [1043, 105] width 113 height 11
click at [1075, 109] on div "Test" at bounding box center [1043, 105] width 113 height 11
click at [1154, 105] on div "New task Test [DATE] - 68 days overdue" at bounding box center [1163, 104] width 393 height 50
click at [1060, 97] on div "New task Test [DATE] - 68 days overdue" at bounding box center [1043, 104] width 113 height 50
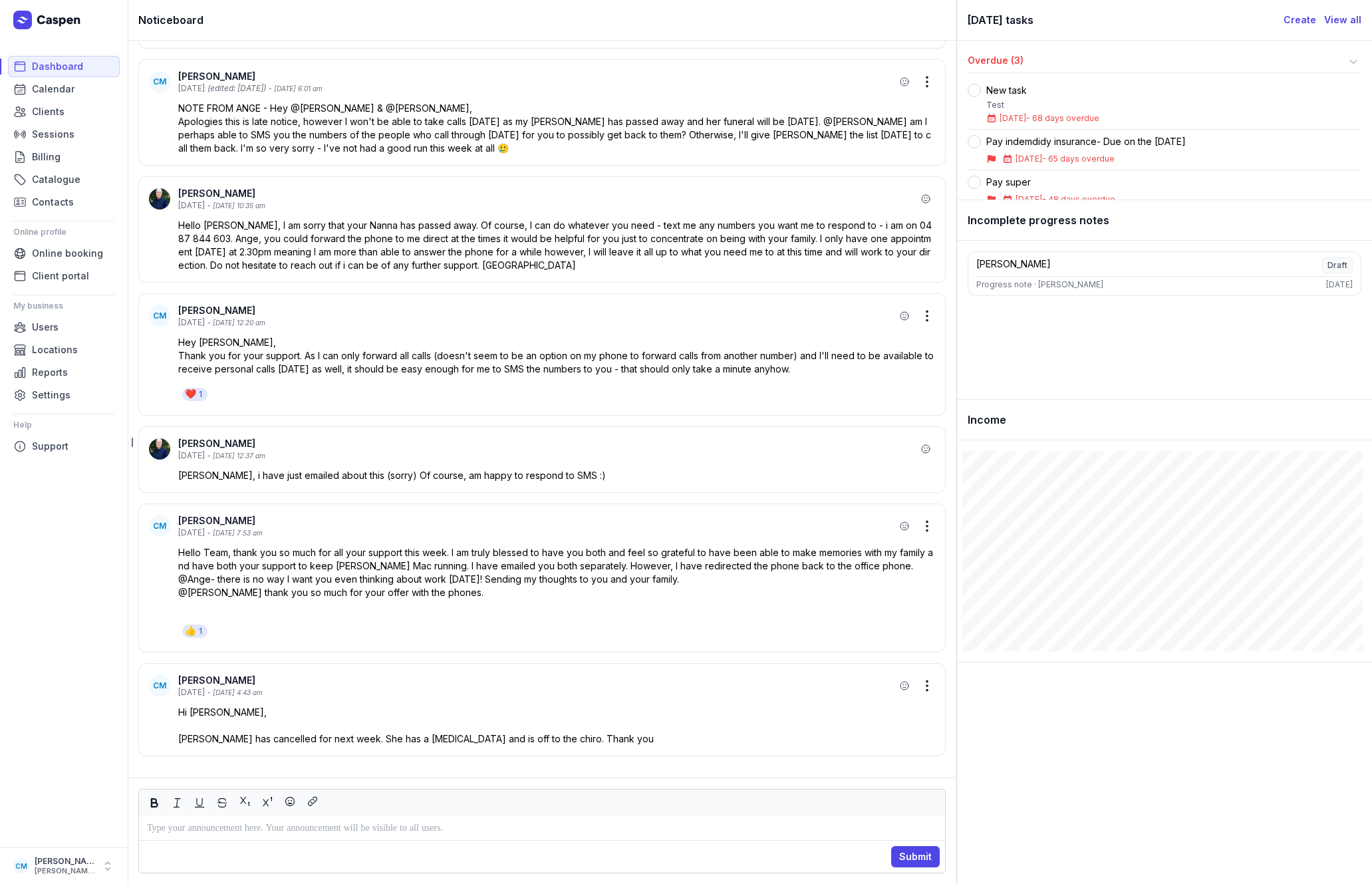
click at [1034, 112] on div "New task Test [DATE] - 68 days overdue" at bounding box center [1043, 104] width 113 height 50
click at [1336, 19] on link "View all" at bounding box center [1342, 20] width 37 height 16
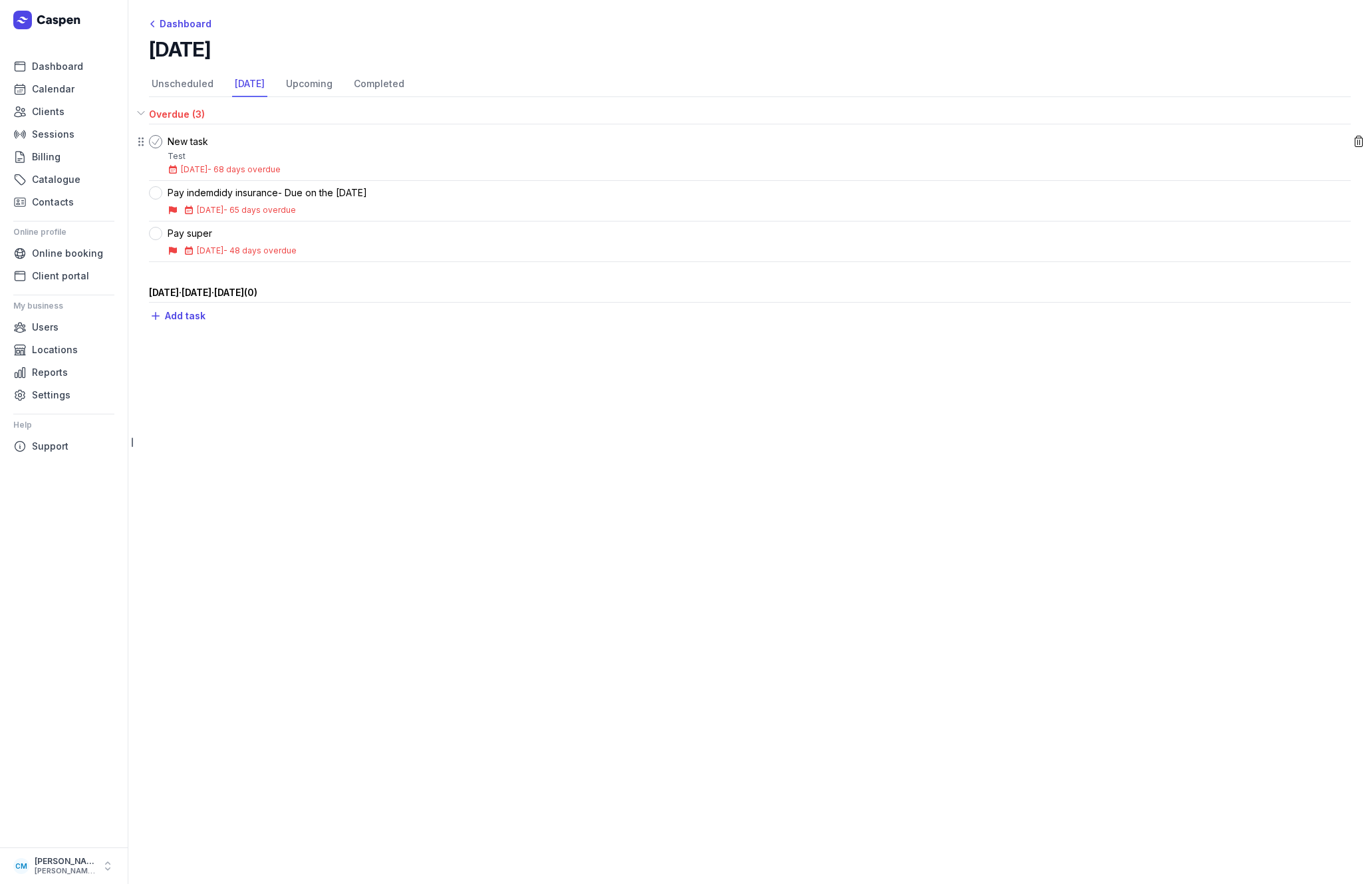
click at [157, 144] on icon at bounding box center [156, 141] width 11 height 11
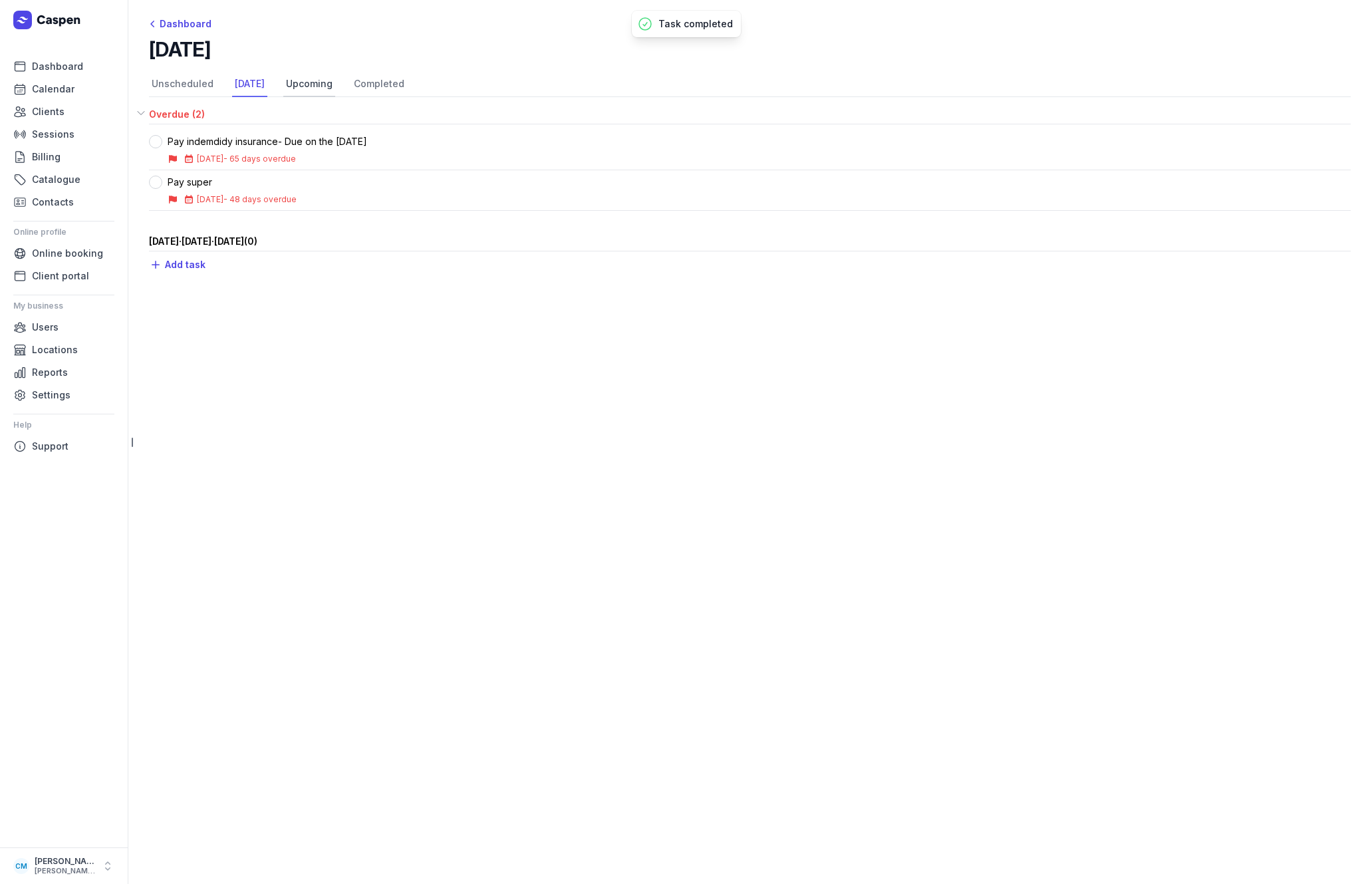
click at [322, 84] on link "Upcoming" at bounding box center [309, 84] width 52 height 25
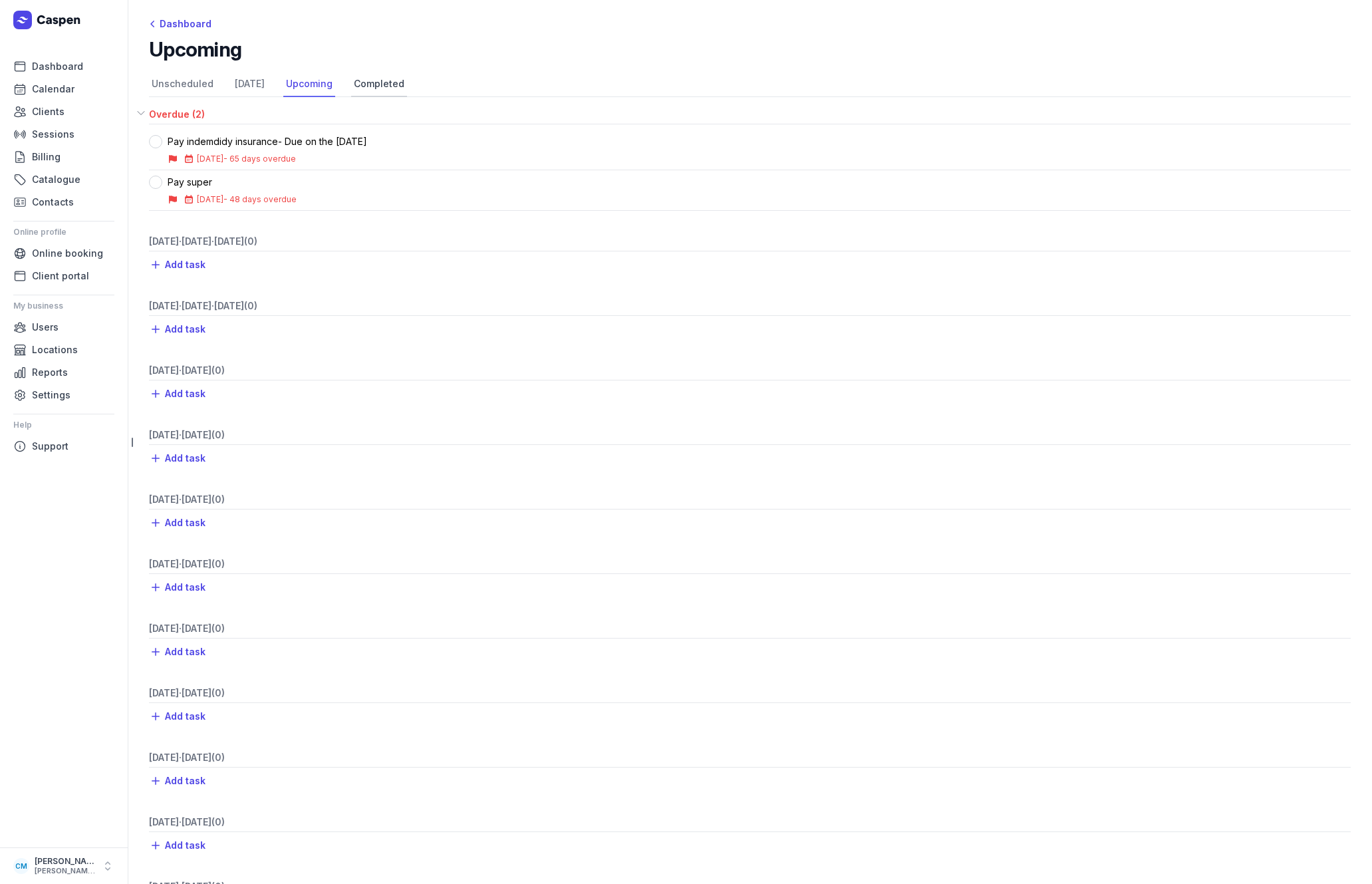
click at [383, 84] on link "Completed" at bounding box center [379, 84] width 56 height 25
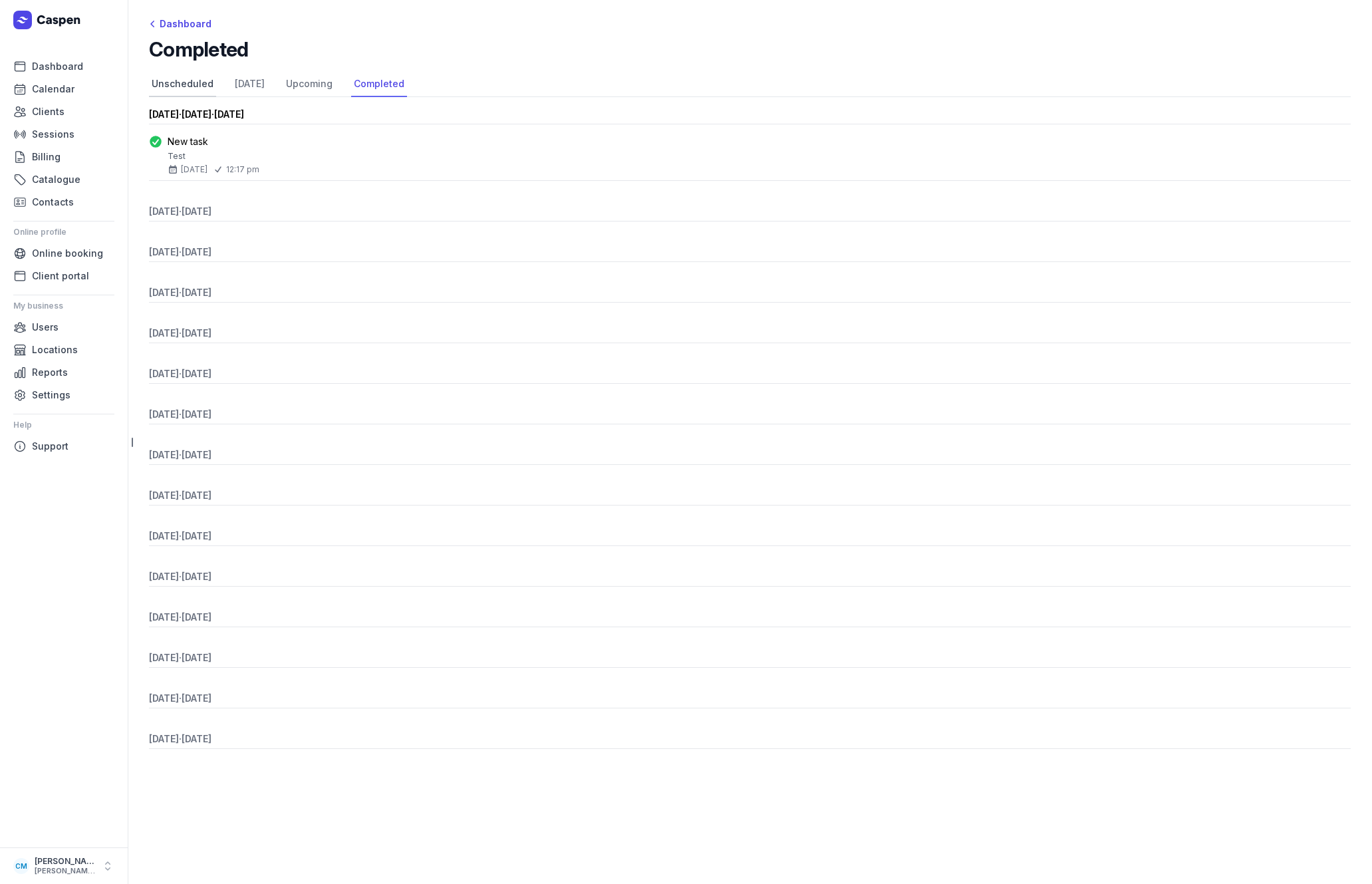
click at [193, 83] on link "Unscheduled" at bounding box center [183, 84] width 67 height 25
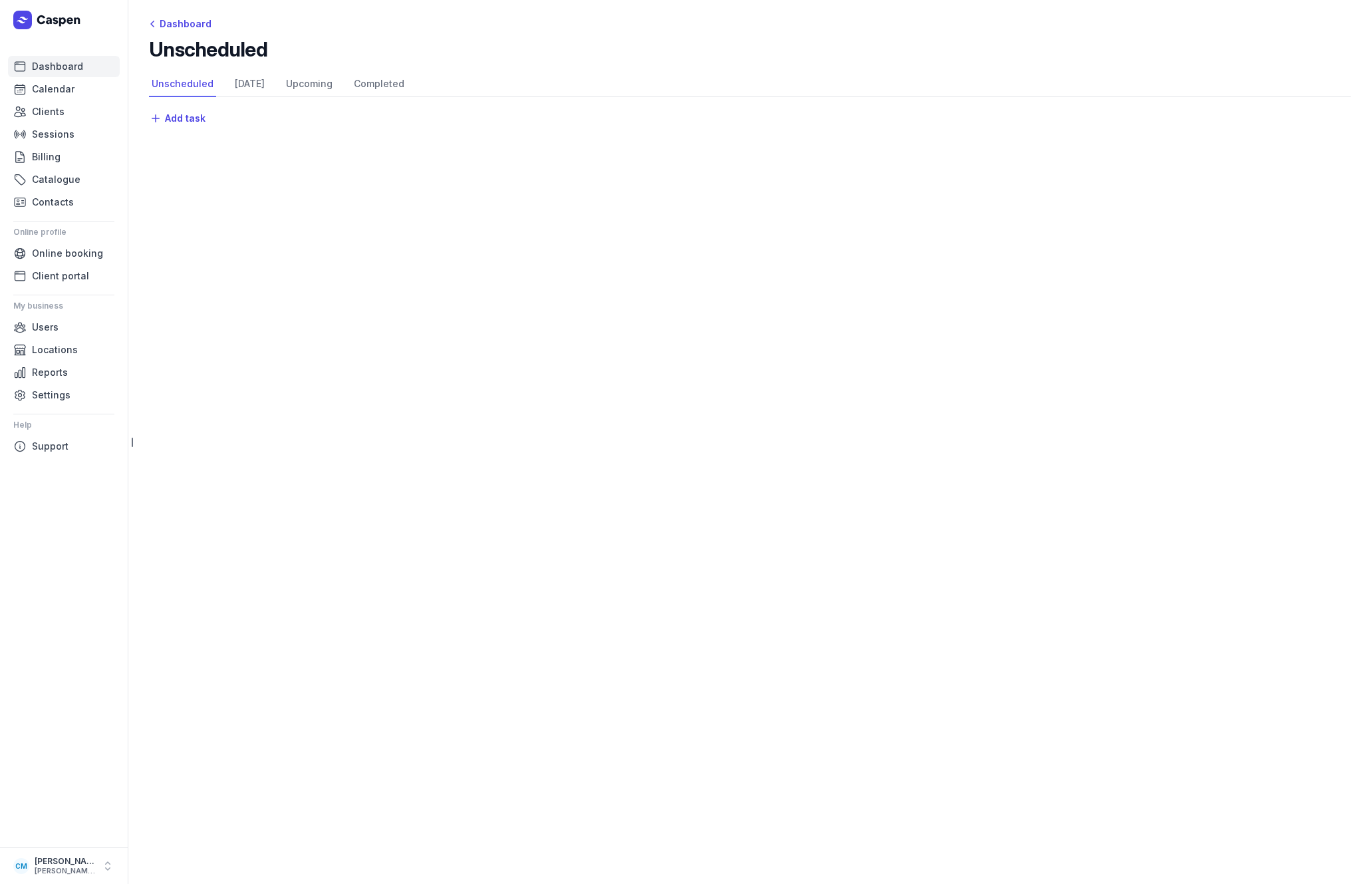
click at [54, 70] on span "Dashboard" at bounding box center [57, 66] width 51 height 16
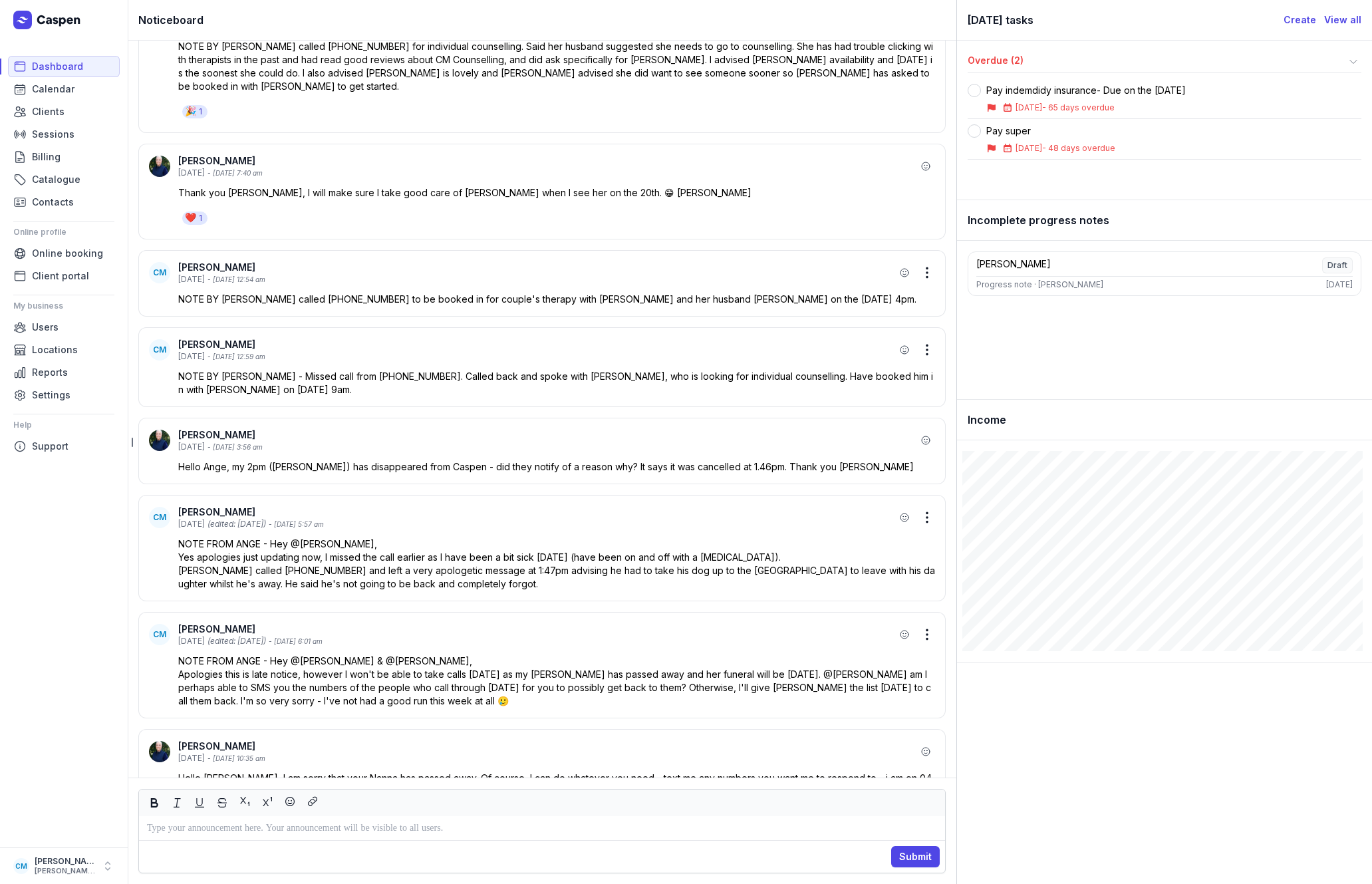
scroll to position [-773, 0]
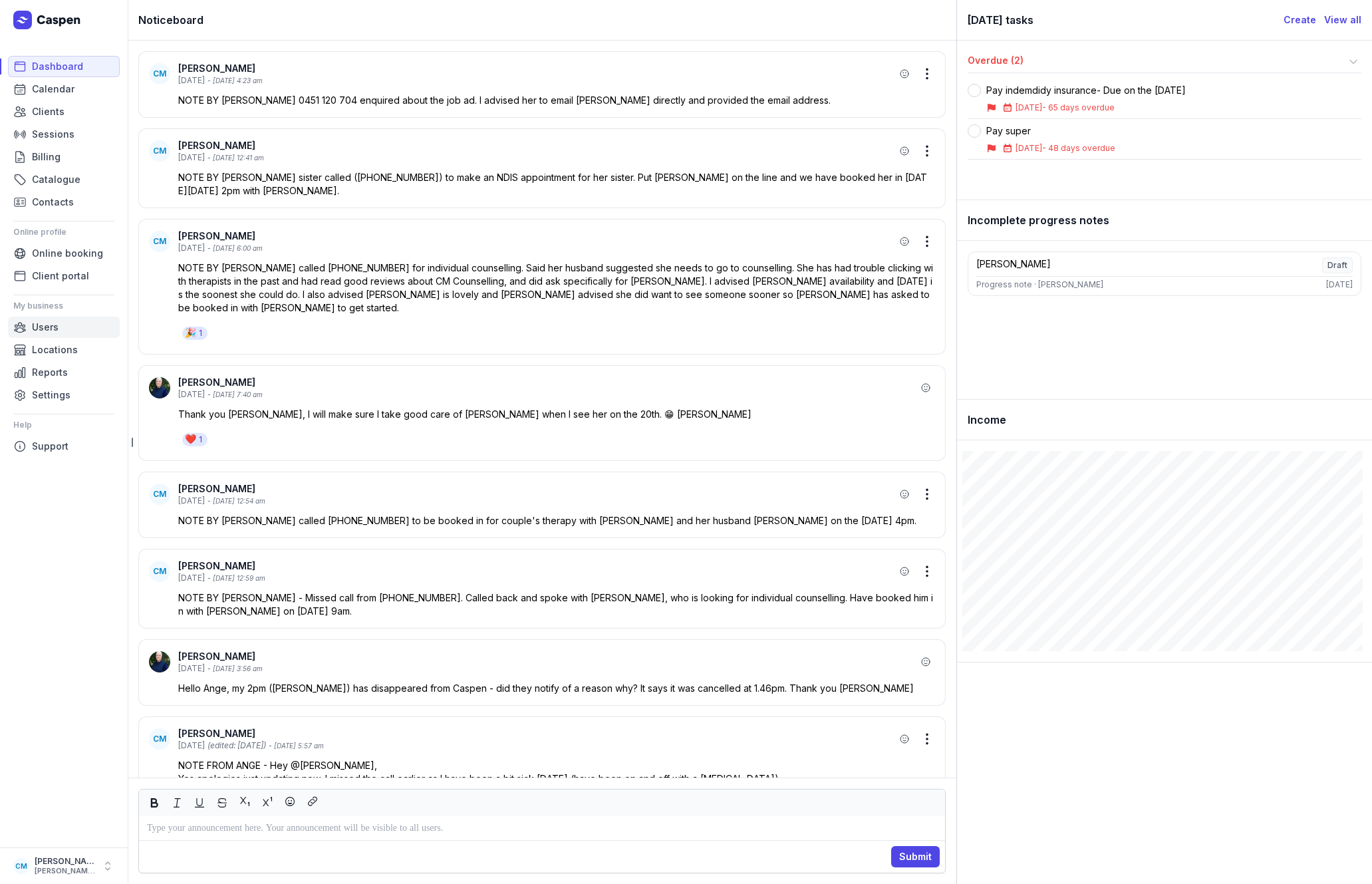
click at [49, 321] on span "Users" at bounding box center [45, 327] width 27 height 16
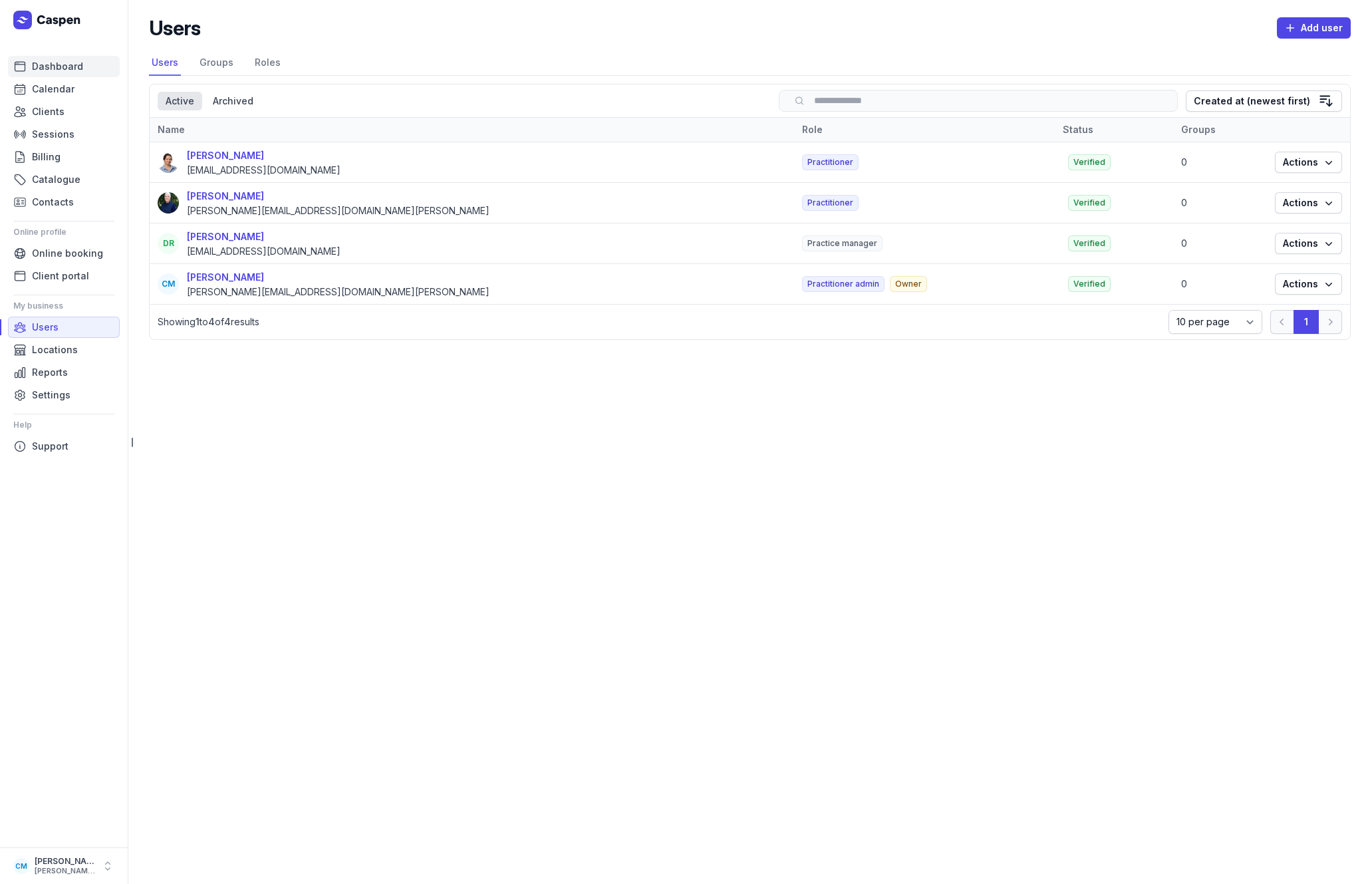
click at [73, 64] on span "Dashboard" at bounding box center [57, 66] width 51 height 16
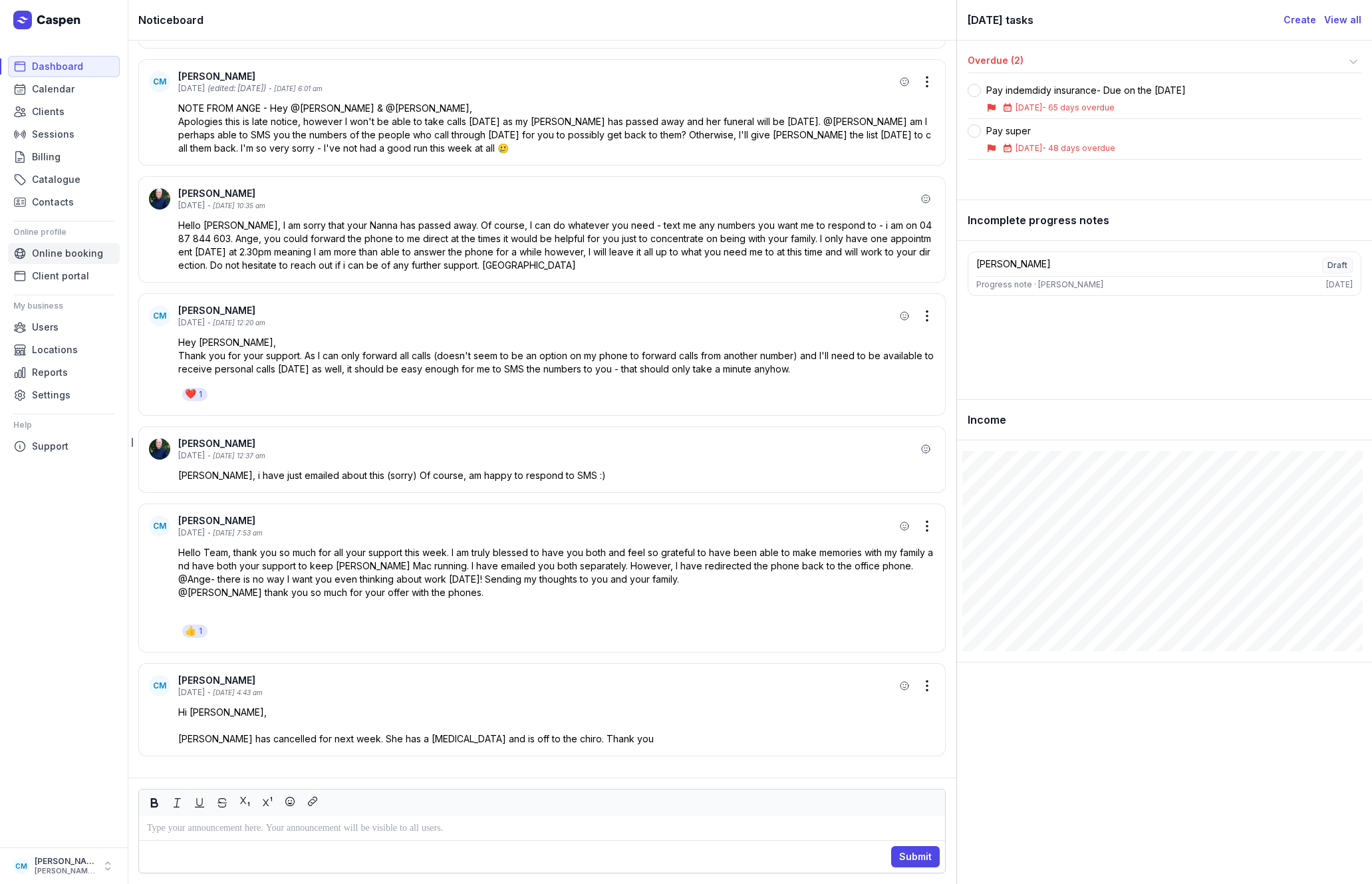
click at [53, 254] on span "Online booking" at bounding box center [67, 253] width 71 height 16
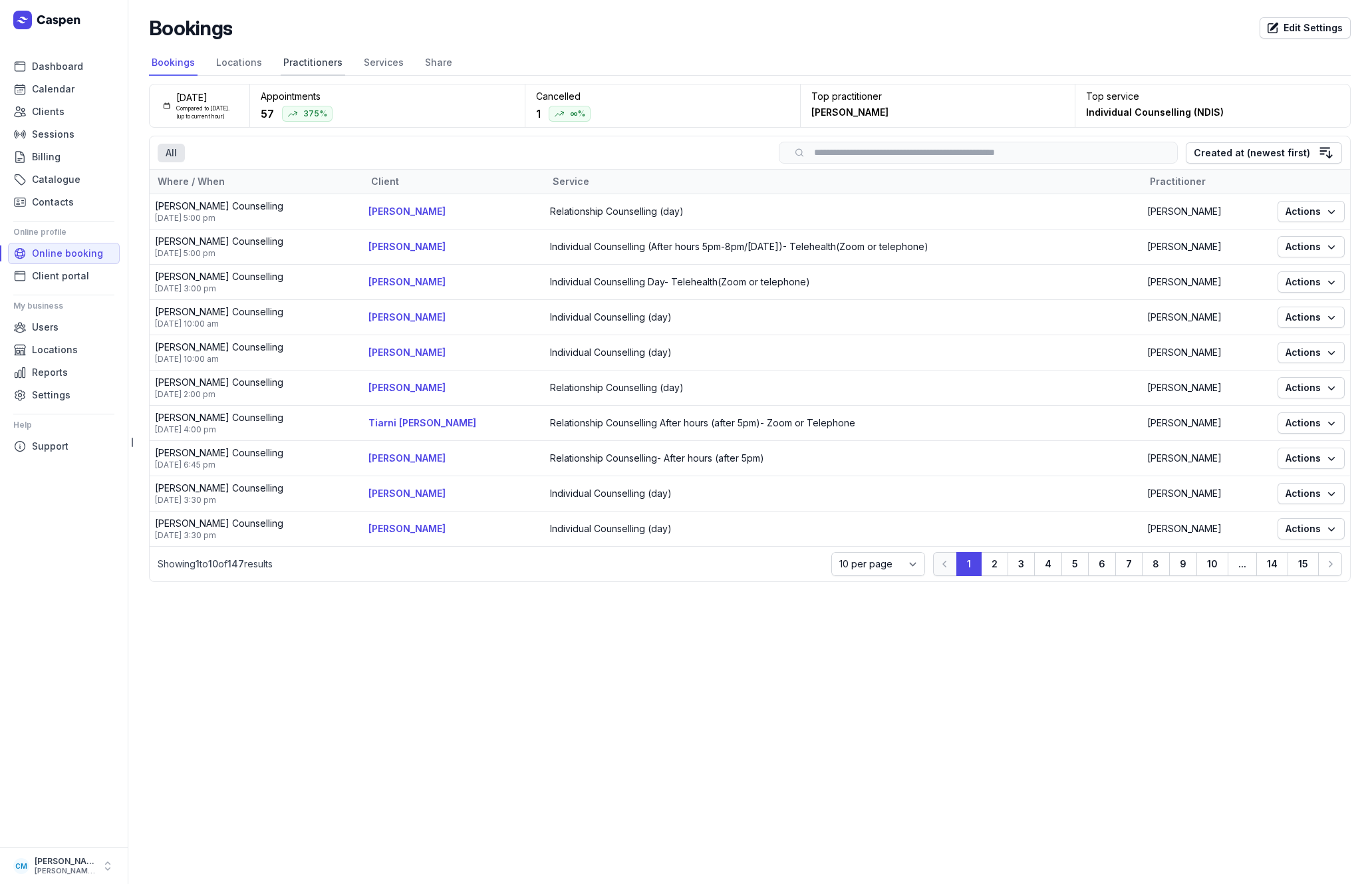
click at [318, 62] on link "Practitioners" at bounding box center [312, 63] width 64 height 25
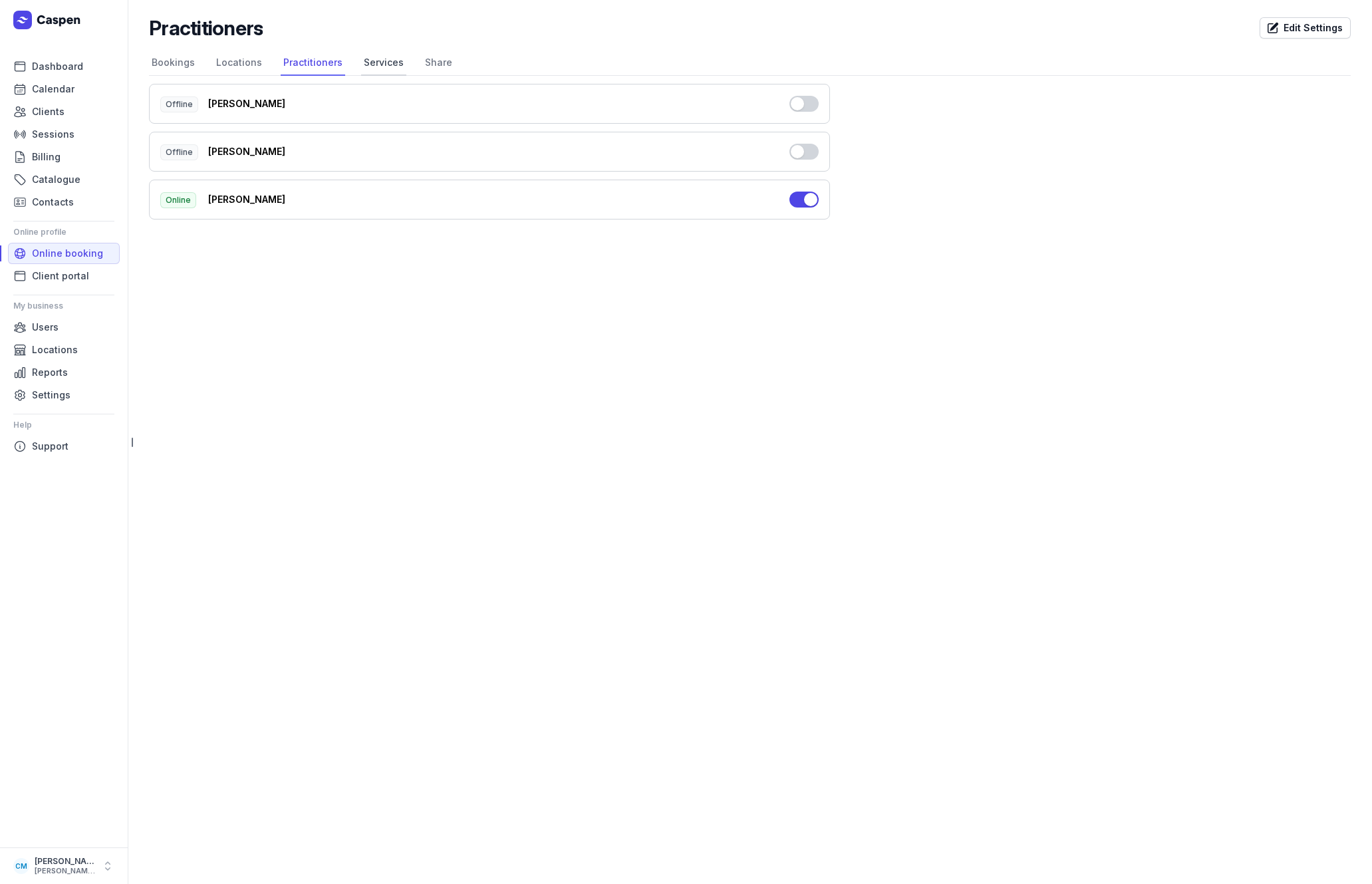
click at [377, 60] on link "Services" at bounding box center [383, 63] width 45 height 25
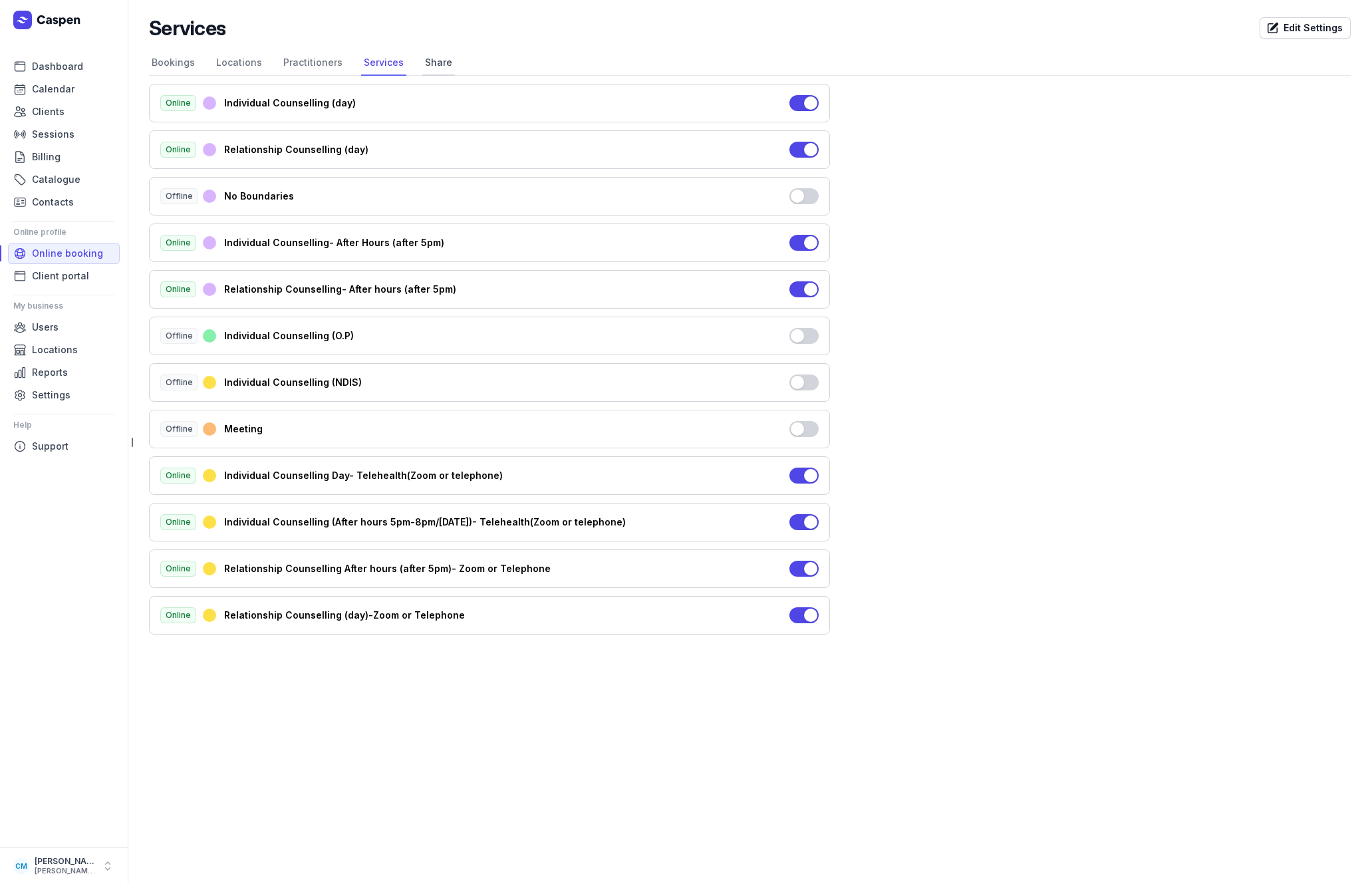
click at [432, 61] on link "Share" at bounding box center [438, 63] width 33 height 25
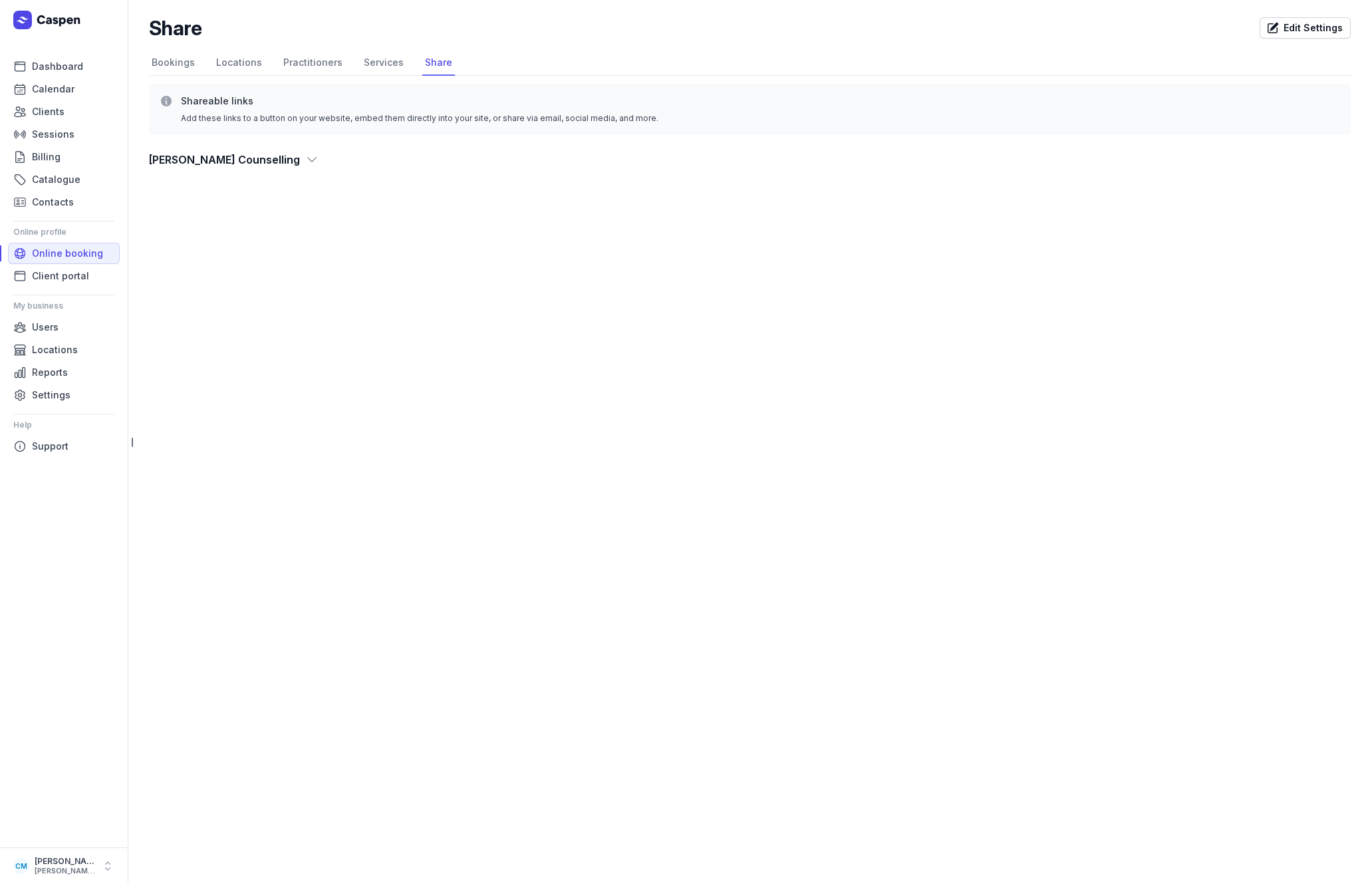
click at [306, 156] on icon at bounding box center [312, 159] width 13 height 13
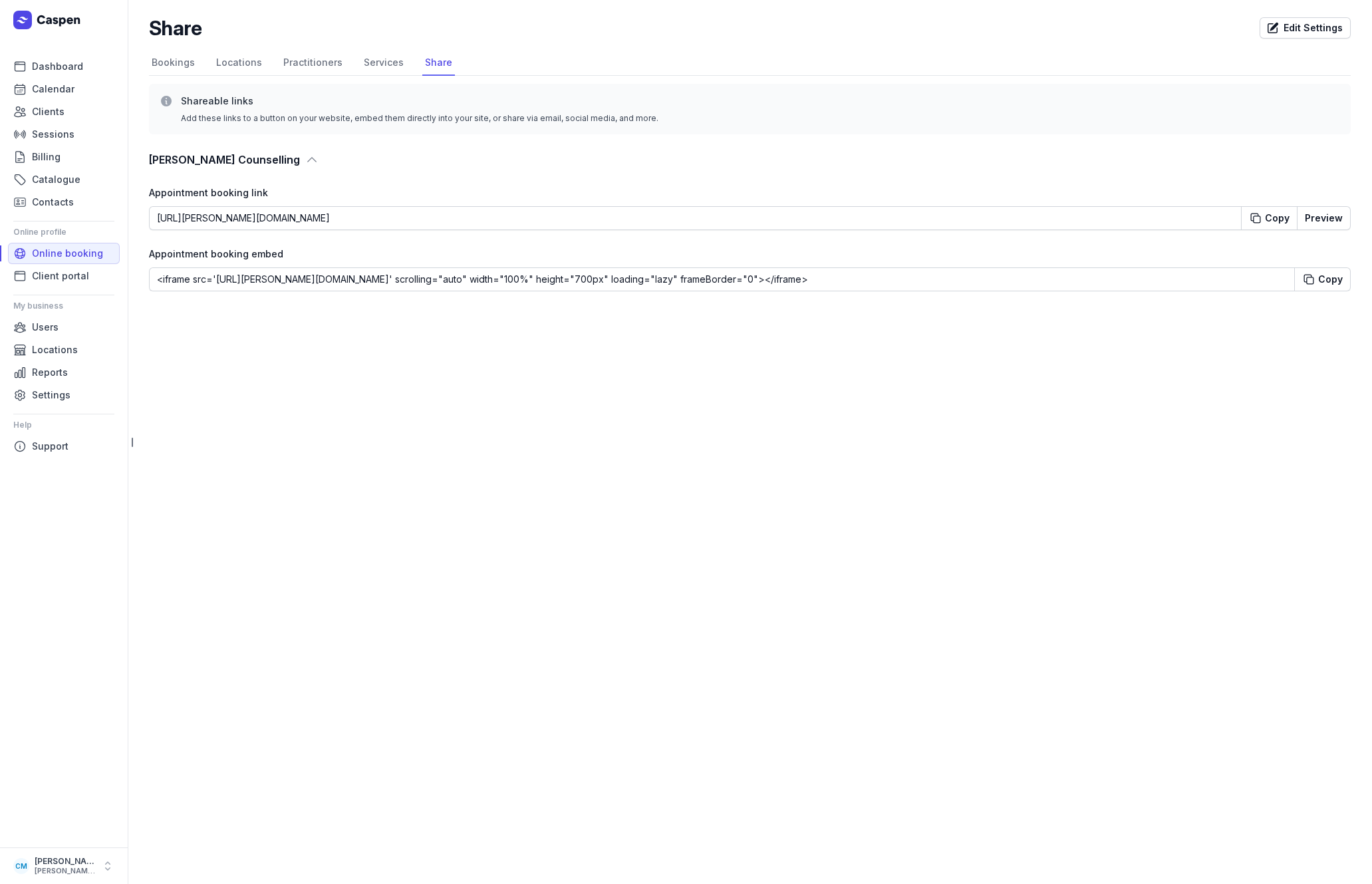
click at [306, 158] on icon at bounding box center [312, 159] width 13 height 13
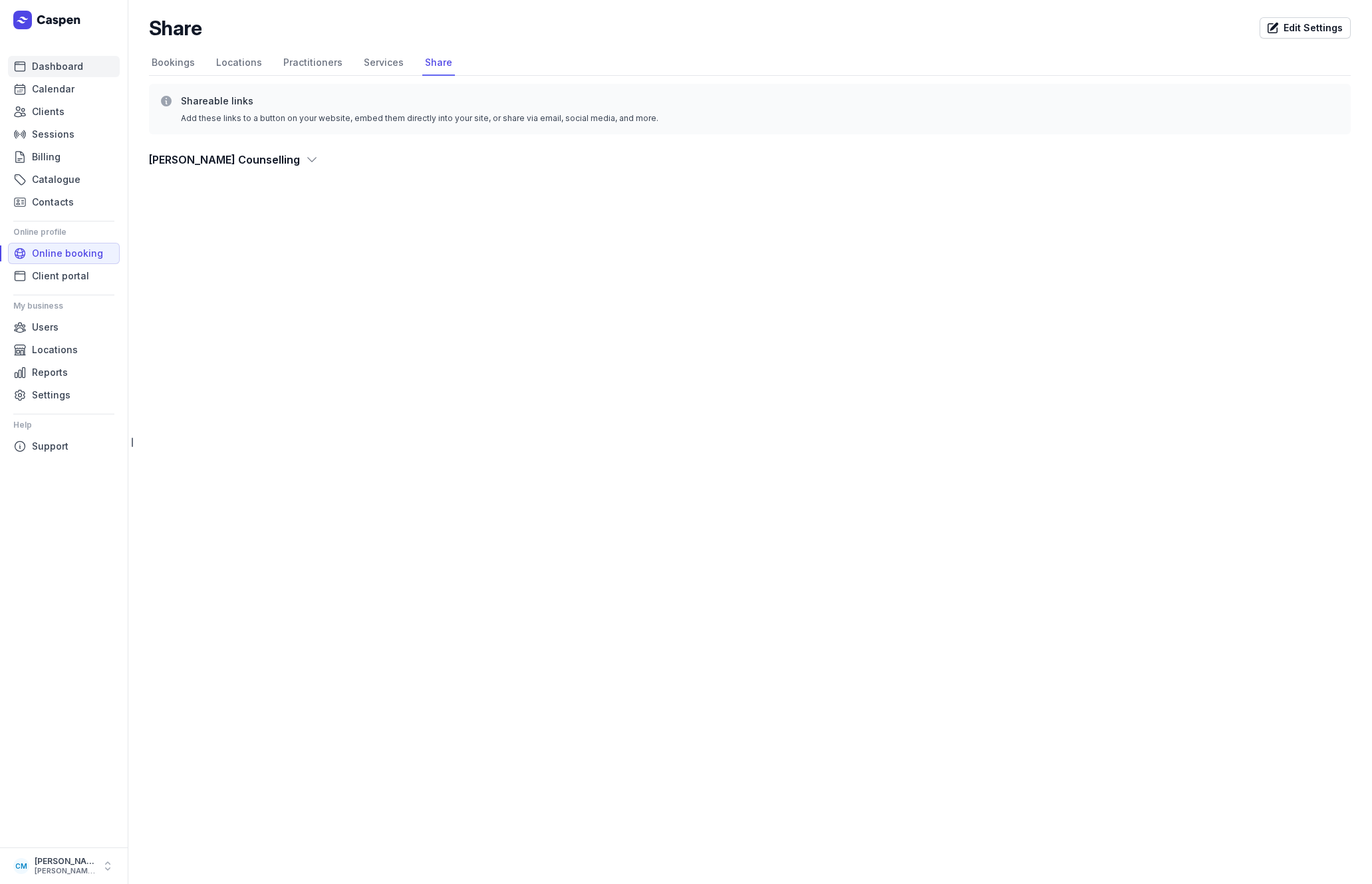
click at [33, 63] on span "Dashboard" at bounding box center [57, 66] width 51 height 16
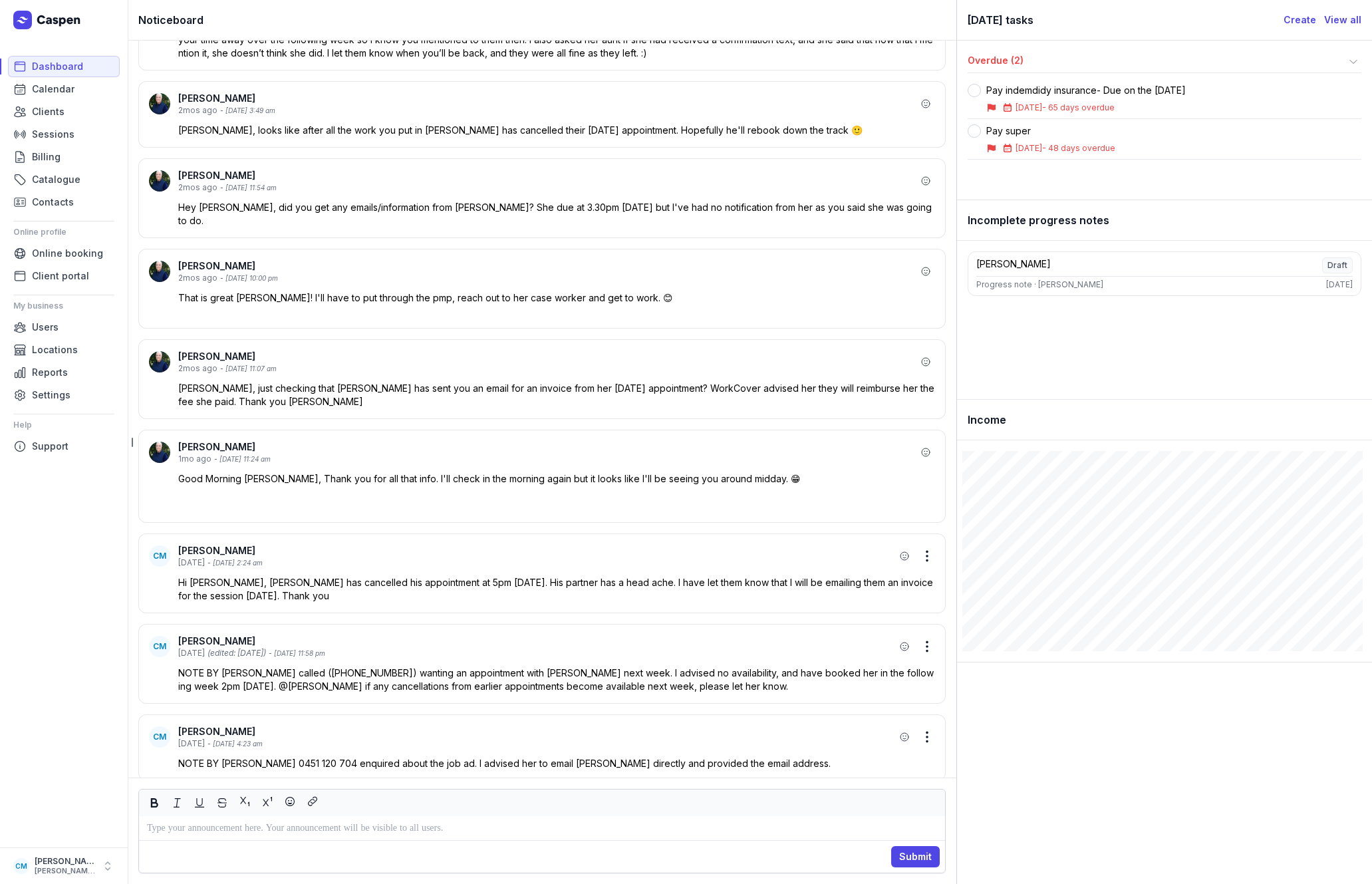
scroll to position [-2054, 0]
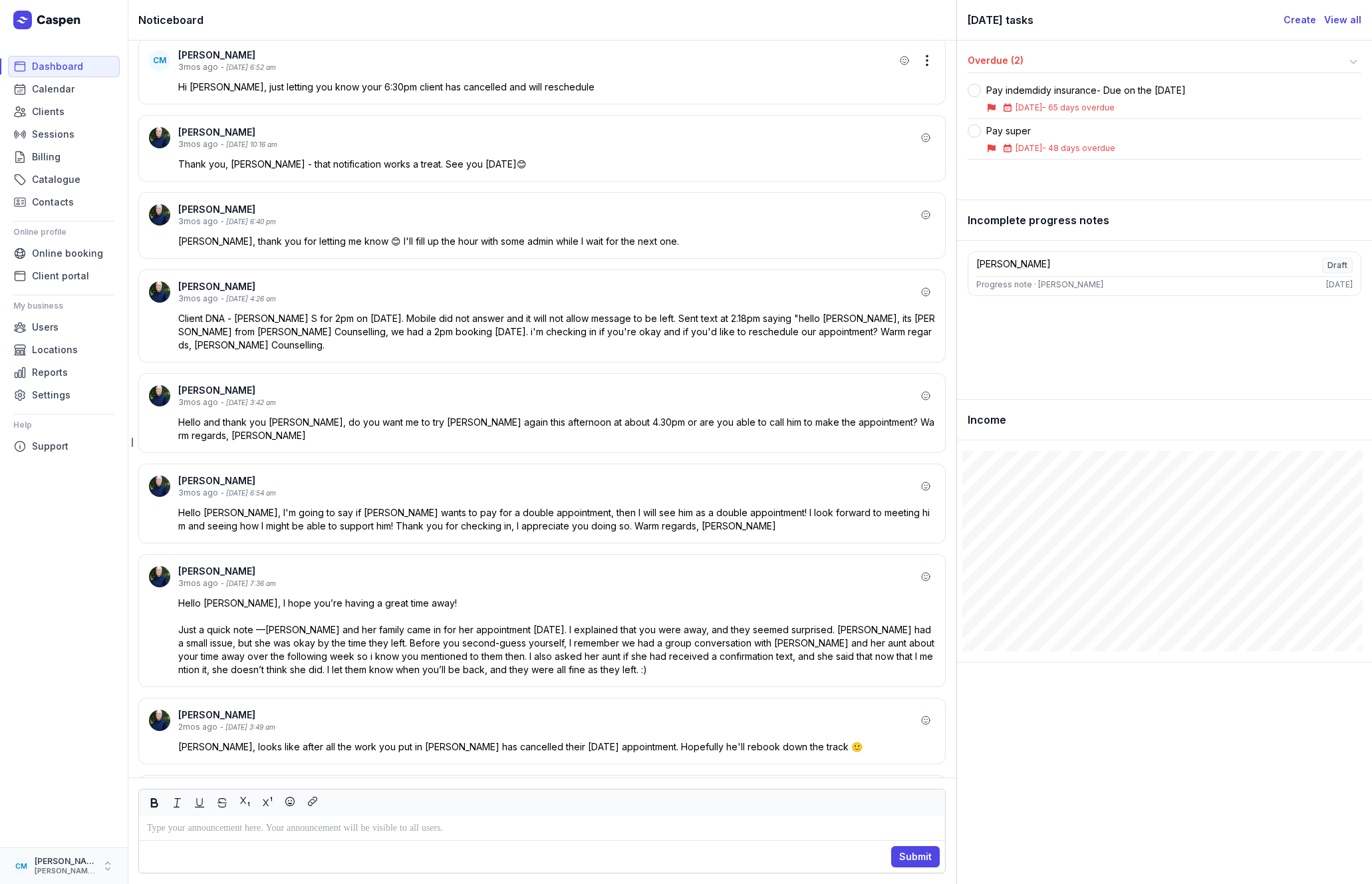
click at [108, 866] on icon "button" at bounding box center [107, 866] width 13 height 13
click at [151, 866] on link "Logout" at bounding box center [207, 866] width 149 height 18
